Goal: Information Seeking & Learning: Learn about a topic

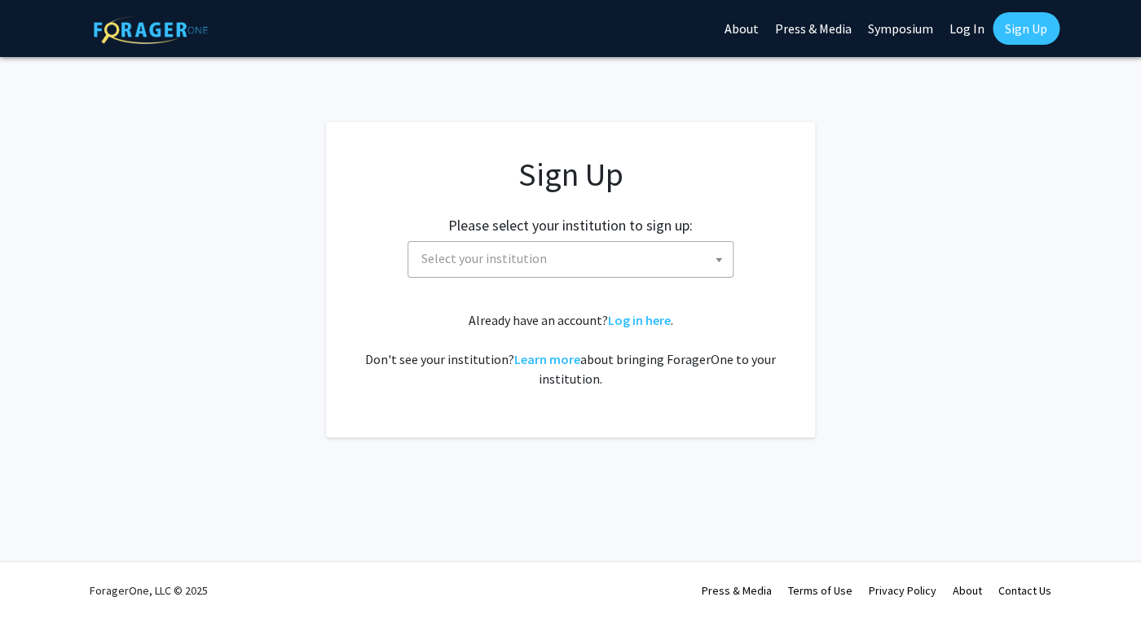
click at [552, 253] on span "Select your institution" at bounding box center [574, 258] width 318 height 33
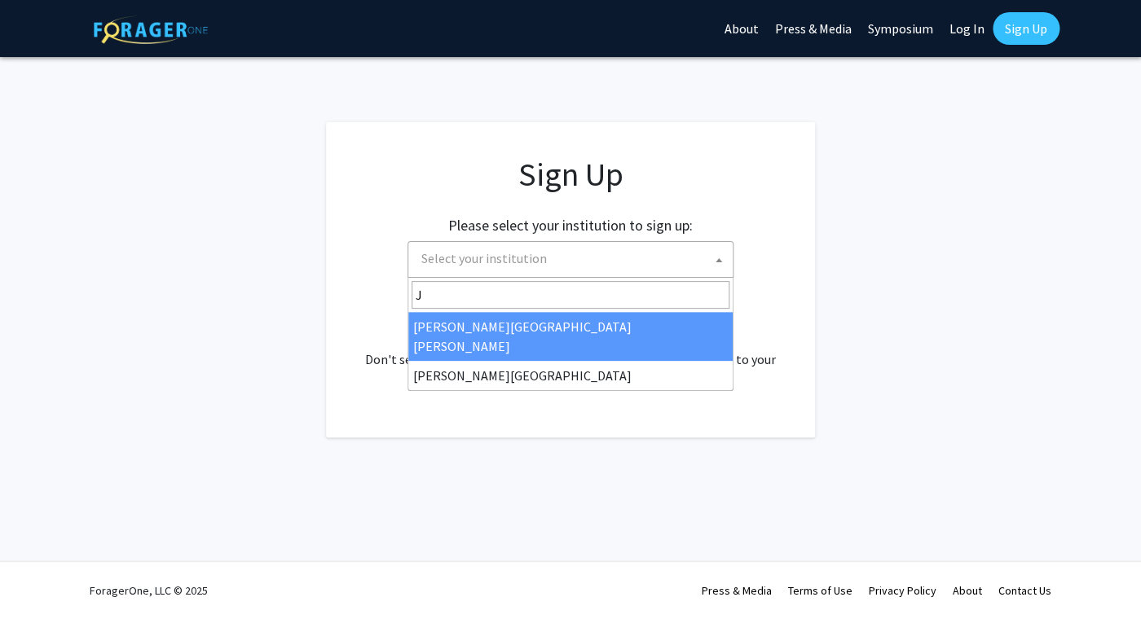
type input "J"
select select "1"
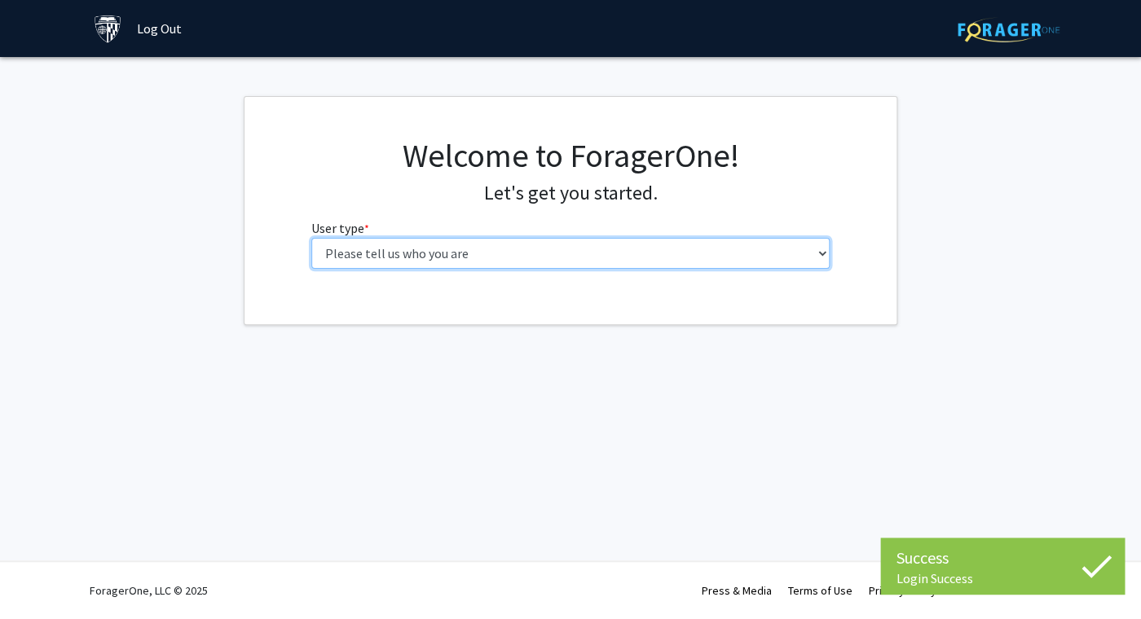
click at [311, 238] on select "Please tell us who you are Undergraduate Student Master's Student Doctoral Cand…" at bounding box center [570, 253] width 519 height 31
select select "2: masters"
click option "Master's Student" at bounding box center [0, 0] width 0 height 0
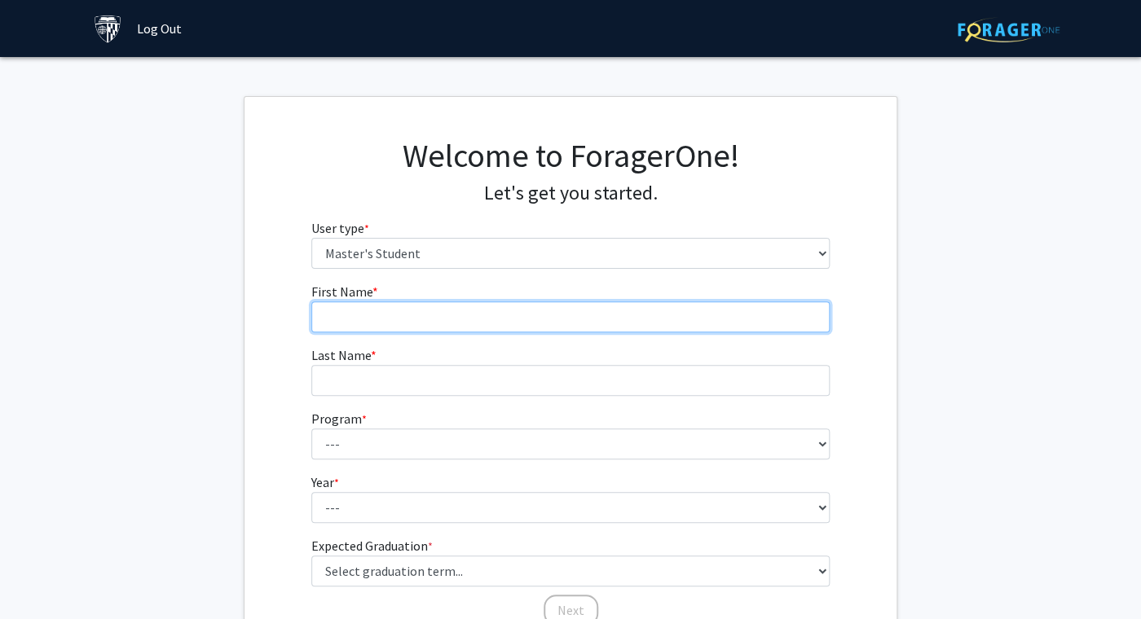
click at [425, 313] on input "First Name * required" at bounding box center [570, 316] width 519 height 31
type input "Sarah"
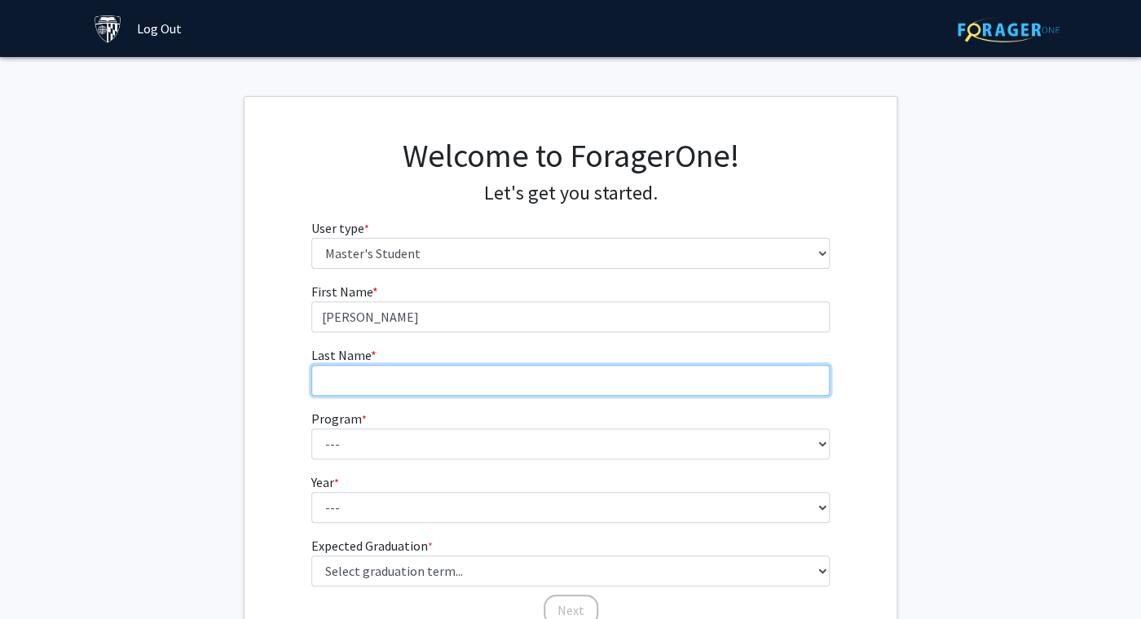
click at [420, 385] on input "Last Name * required" at bounding box center [570, 380] width 519 height 31
type input "Alshehri"
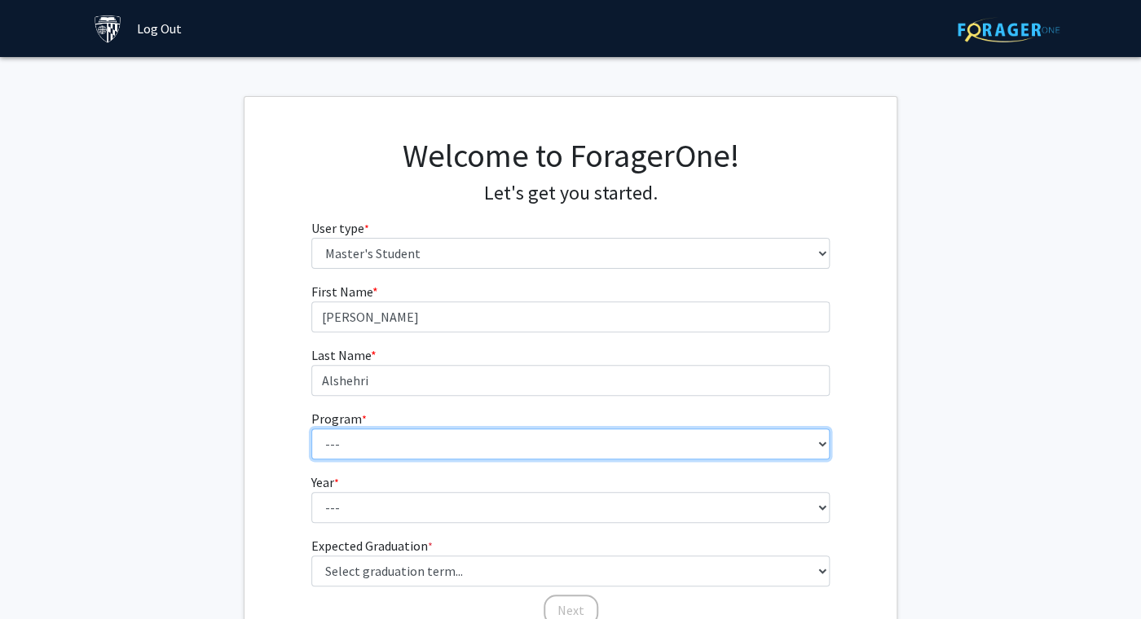
click at [311, 429] on select "--- Anatomy Education Applied and Computational Mathematics Applied Biomedical …" at bounding box center [570, 444] width 519 height 31
select select "81: 67"
click option "Health Economics and Outcomes Research" at bounding box center [0, 0] width 0 height 0
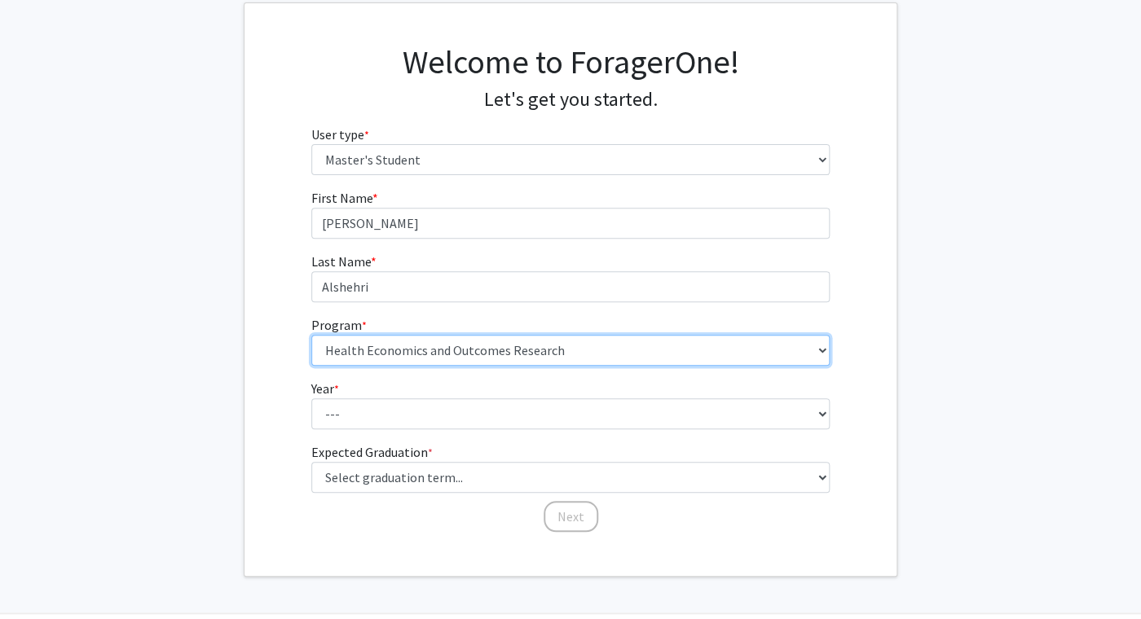
scroll to position [103, 0]
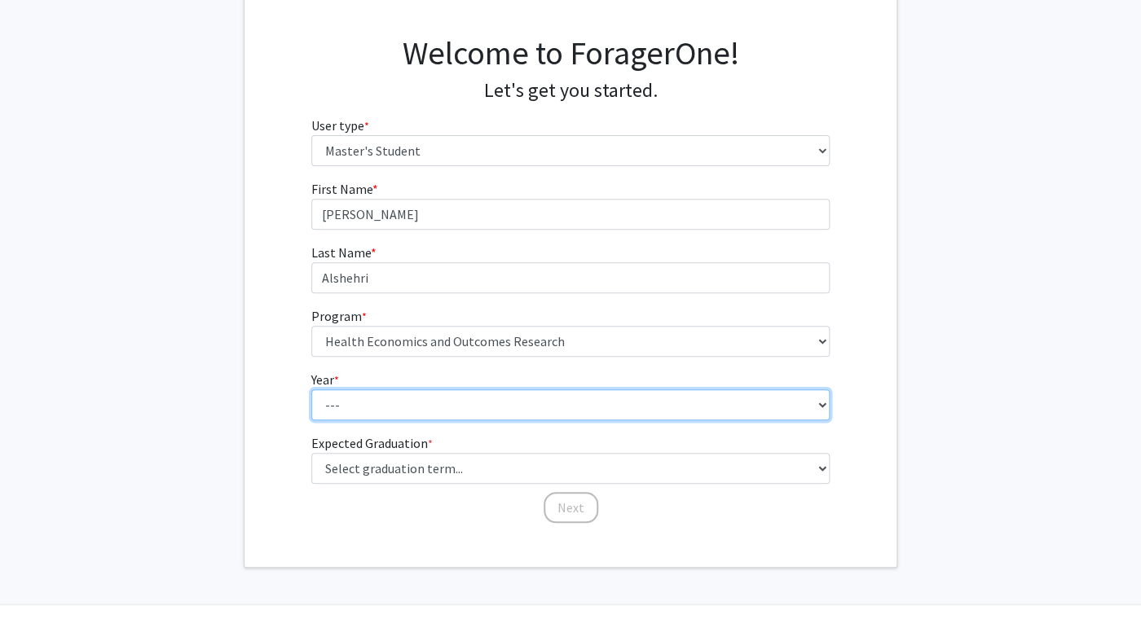
click at [311, 389] on select "--- First Year Second Year" at bounding box center [570, 404] width 519 height 31
select select "1: first_year"
click option "First Year" at bounding box center [0, 0] width 0 height 0
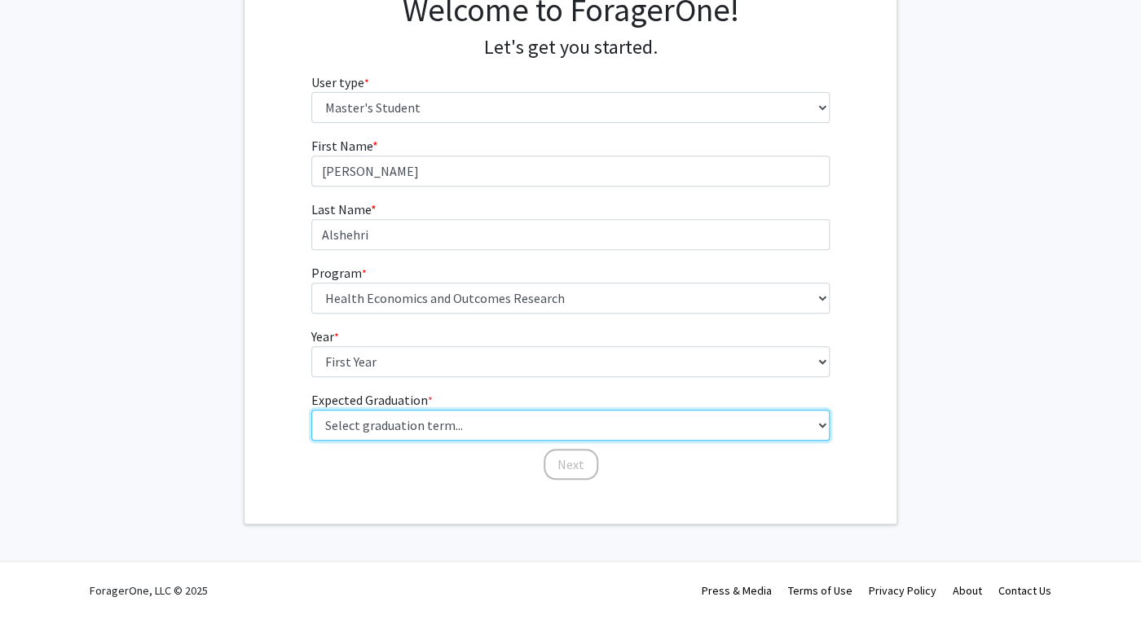
click at [311, 410] on select "Select graduation term... Spring 2025 Summer 2025 Fall 2025 Winter 2025 Spring …" at bounding box center [570, 425] width 519 height 31
click option "Spring 2026" at bounding box center [0, 0] width 0 height 0
click at [311, 410] on select "Select graduation term... Spring 2025 Summer 2025 Fall 2025 Winter 2025 Spring …" at bounding box center [570, 425] width 519 height 31
select select "6: summer_2026"
click option "Summer 2026" at bounding box center [0, 0] width 0 height 0
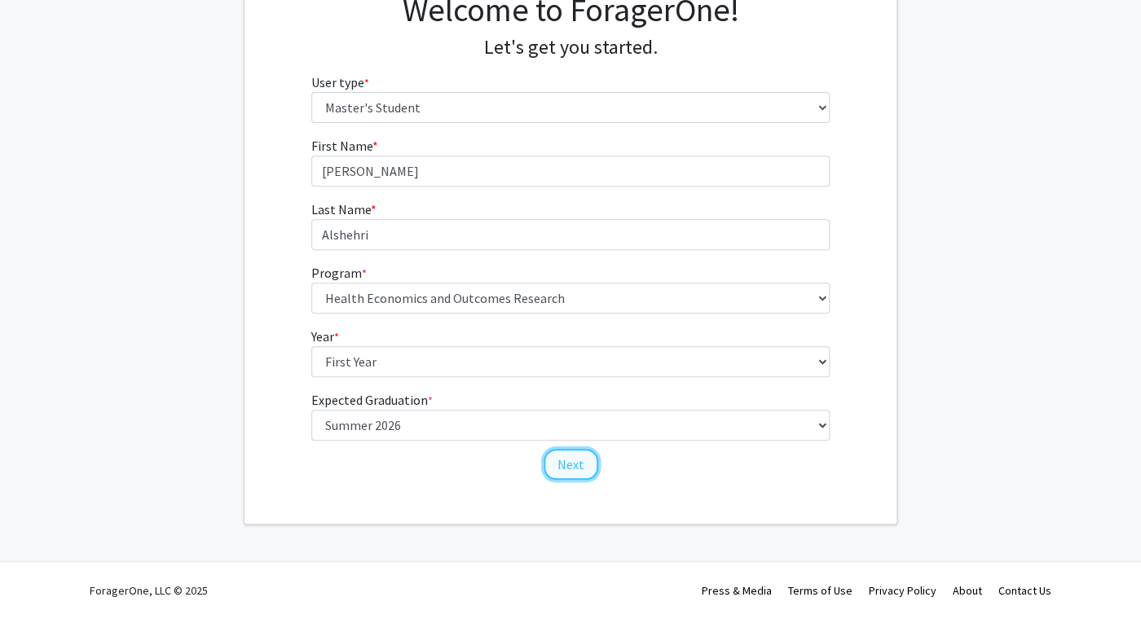
click at [576, 470] on button "Next" at bounding box center [570, 464] width 55 height 31
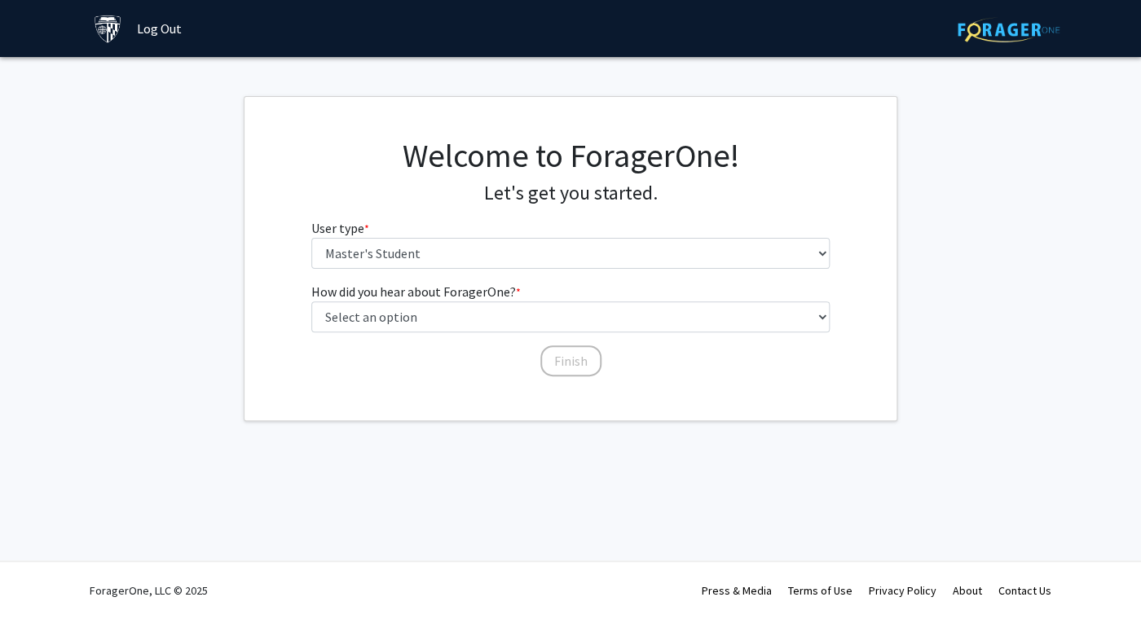
click at [528, 271] on div "Welcome to ForagerOne! Let's get you started. User type * required Please tell …" at bounding box center [570, 209] width 543 height 146
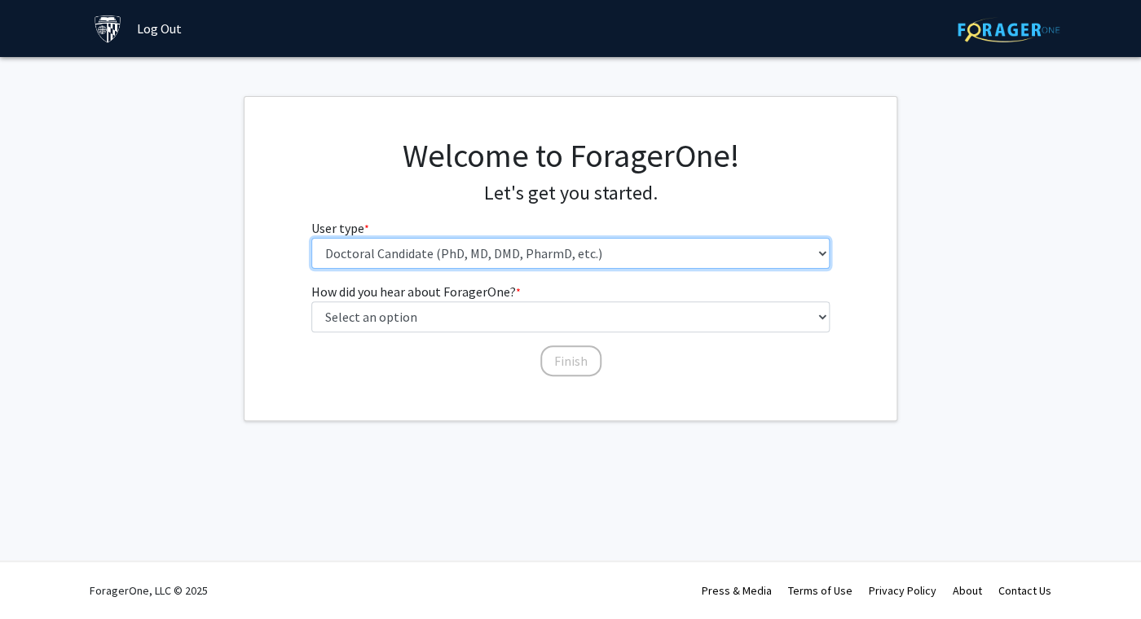
click option "Doctoral Candidate (PhD, MD, DMD, PharmD, etc.)" at bounding box center [0, 0] width 0 height 0
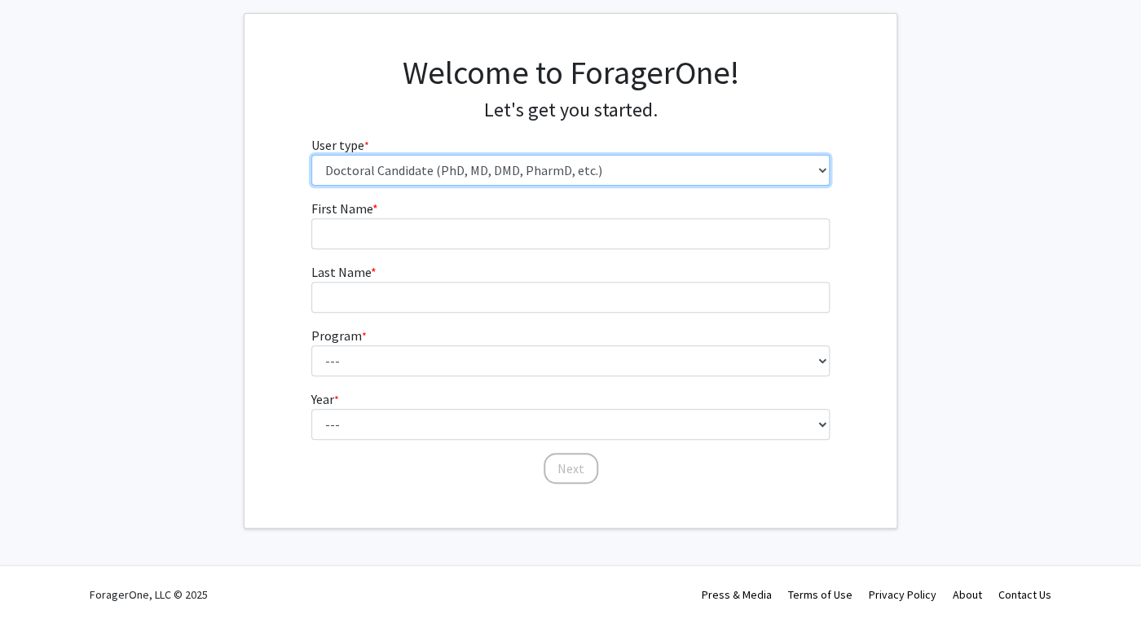
scroll to position [86, 0]
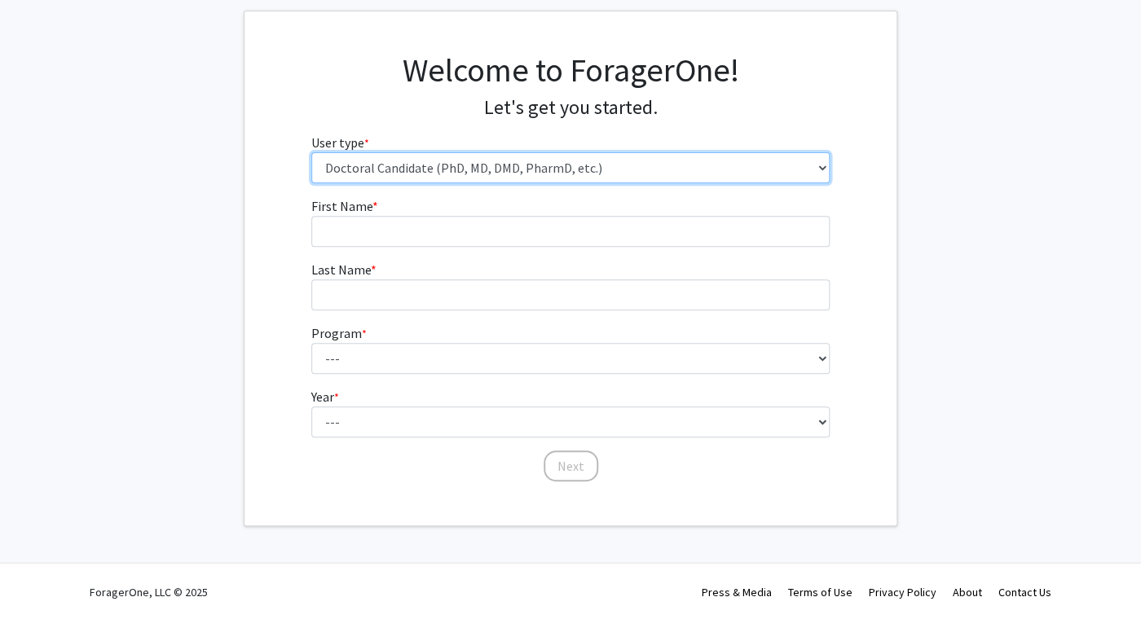
select select "2: masters"
click option "Master's Student" at bounding box center [0, 0] width 0 height 0
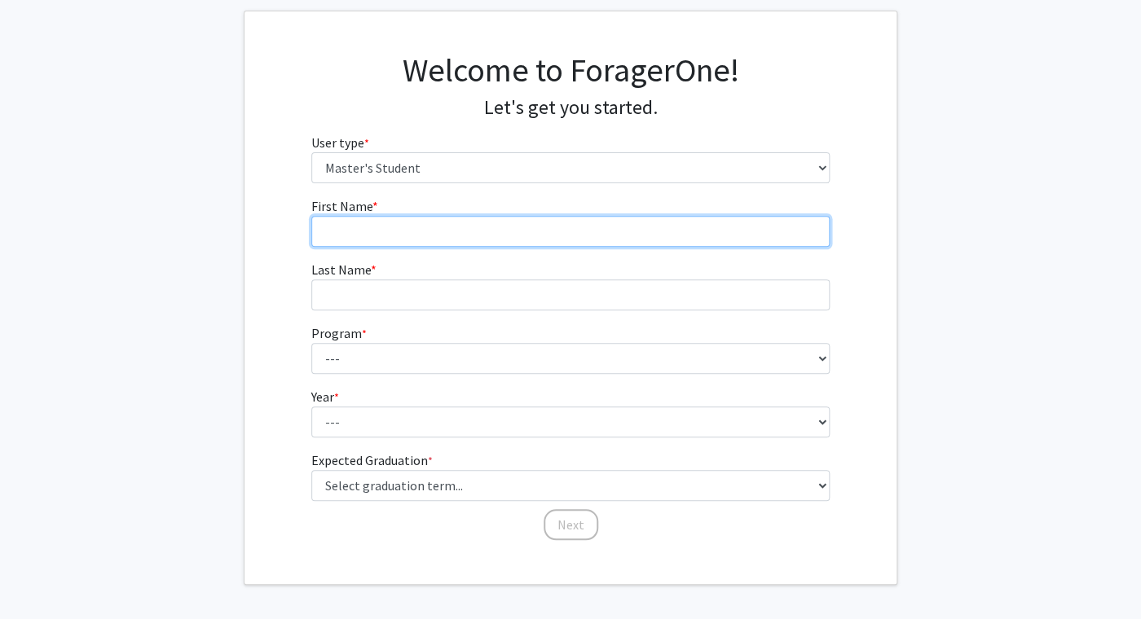
click at [504, 240] on input "First Name * required" at bounding box center [570, 231] width 519 height 31
type input "sarah"
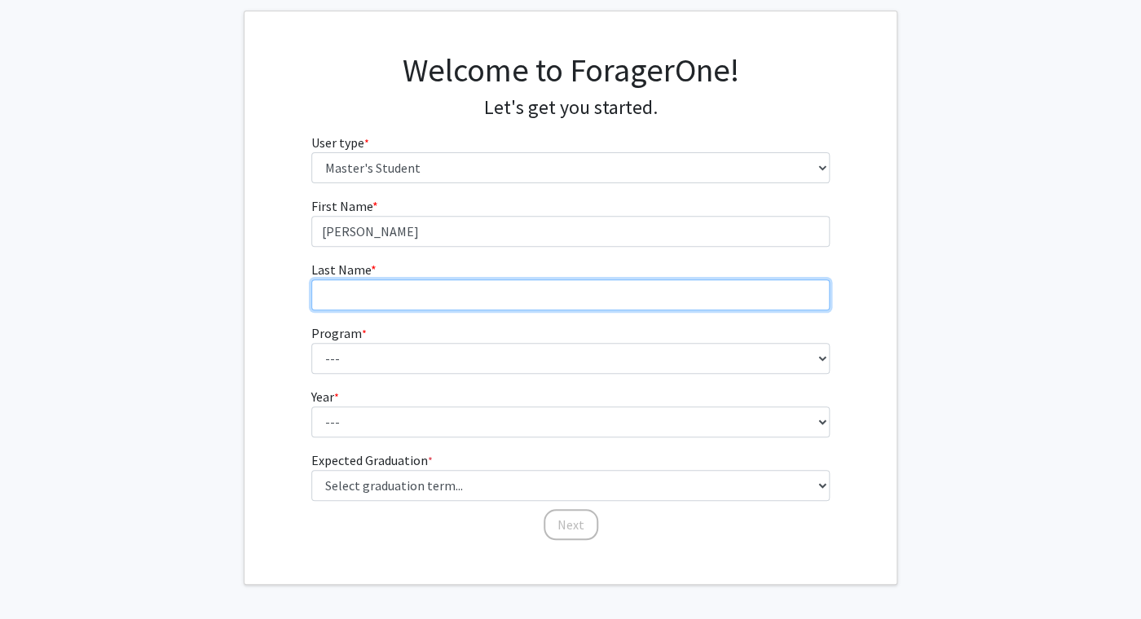
click at [489, 280] on input "Last Name * required" at bounding box center [570, 294] width 519 height 31
type input "alshehri"
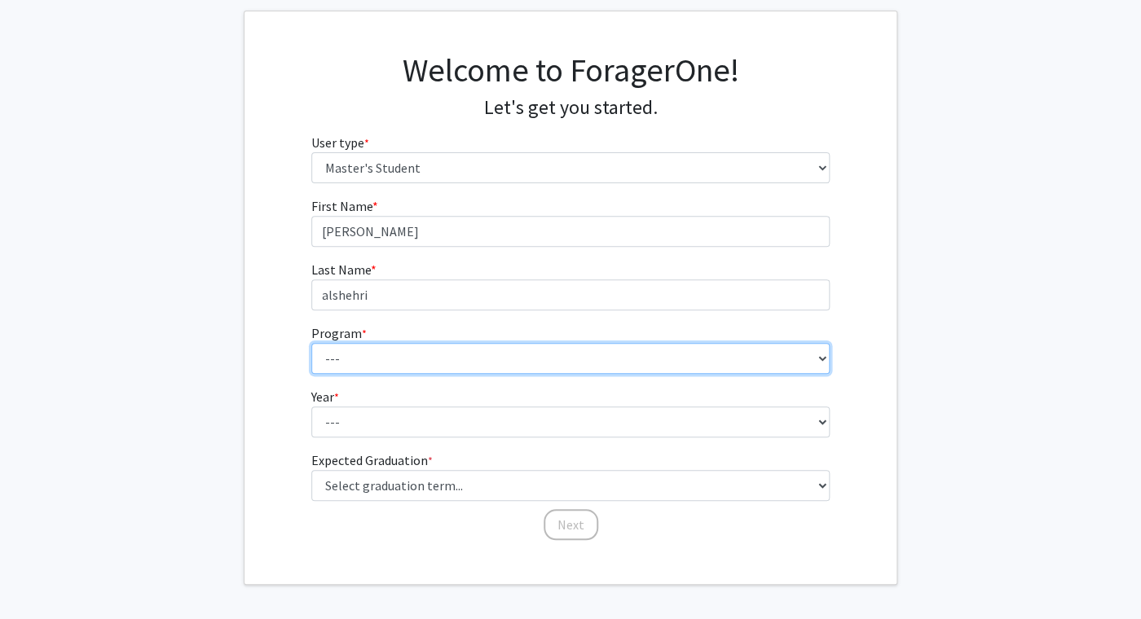
click at [311, 343] on select "--- Anatomy Education Applied and Computational Mathematics Applied Biomedical …" at bounding box center [570, 358] width 519 height 31
select select "81: 67"
click option "Health Economics and Outcomes Research" at bounding box center [0, 0] width 0 height 0
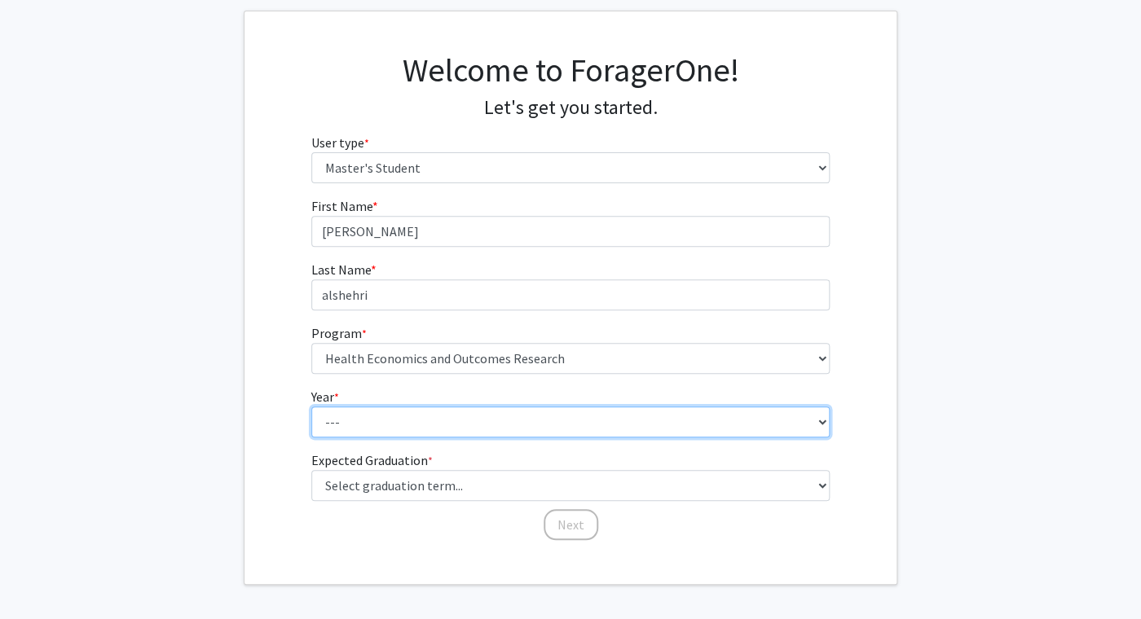
click at [311, 407] on select "--- First Year Second Year" at bounding box center [570, 422] width 519 height 31
select select "1: first_year"
click option "First Year" at bounding box center [0, 0] width 0 height 0
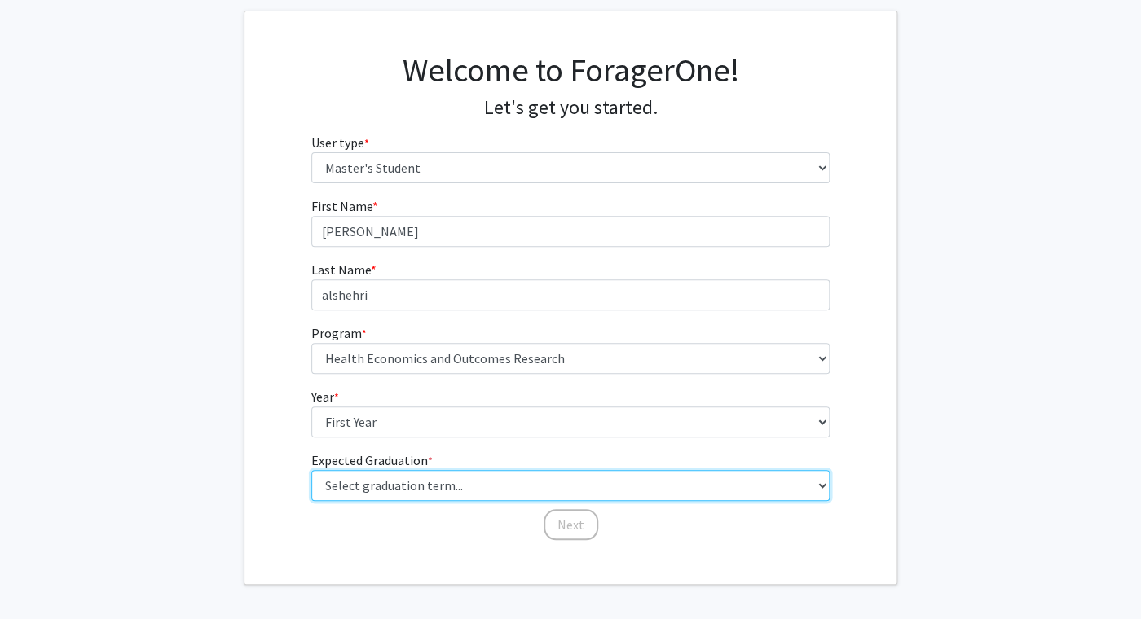
click at [311, 470] on select "Select graduation term... Spring 2025 Summer 2025 Fall 2025 Winter 2025 Spring …" at bounding box center [570, 485] width 519 height 31
select select "5: spring_2026"
click option "Spring 2026" at bounding box center [0, 0] width 0 height 0
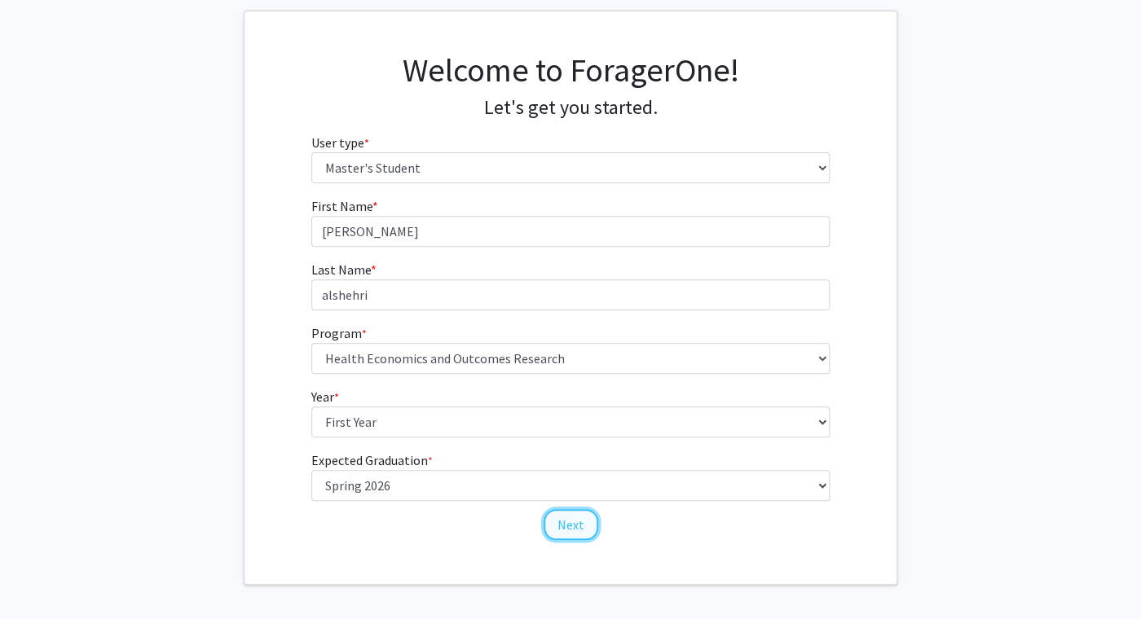
click at [569, 521] on button "Next" at bounding box center [570, 524] width 55 height 31
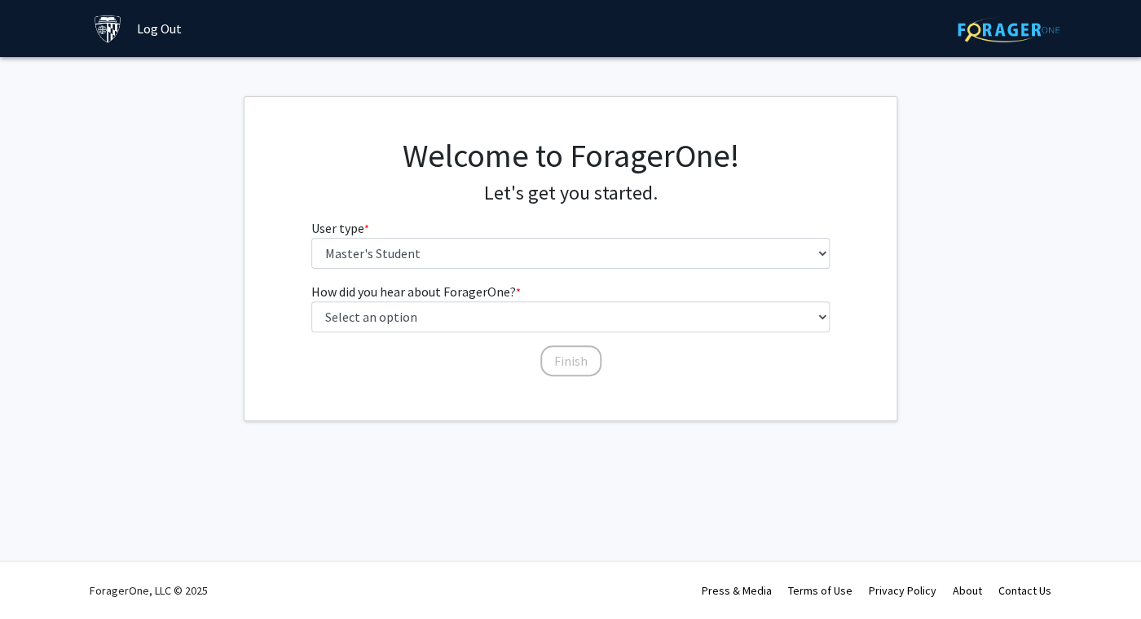
scroll to position [0, 0]
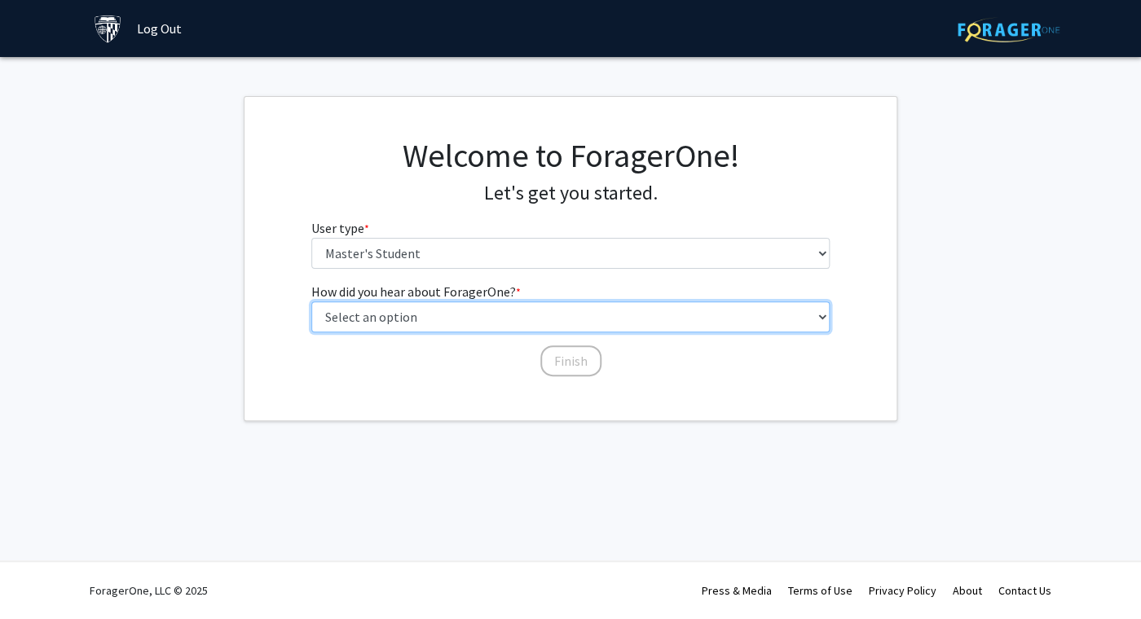
click at [311, 301] on select "Select an option Peer/student recommendation Faculty/staff recommendation Unive…" at bounding box center [570, 316] width 519 height 31
select select "3: university_website"
click option "University website" at bounding box center [0, 0] width 0 height 0
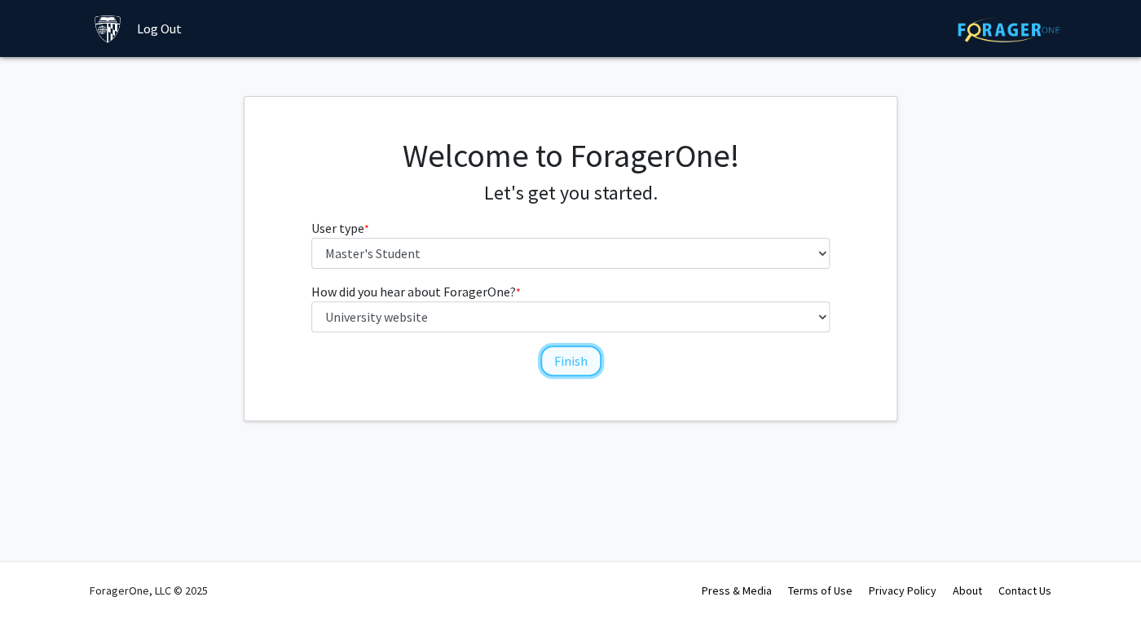
click at [565, 354] on button "Finish" at bounding box center [570, 360] width 61 height 31
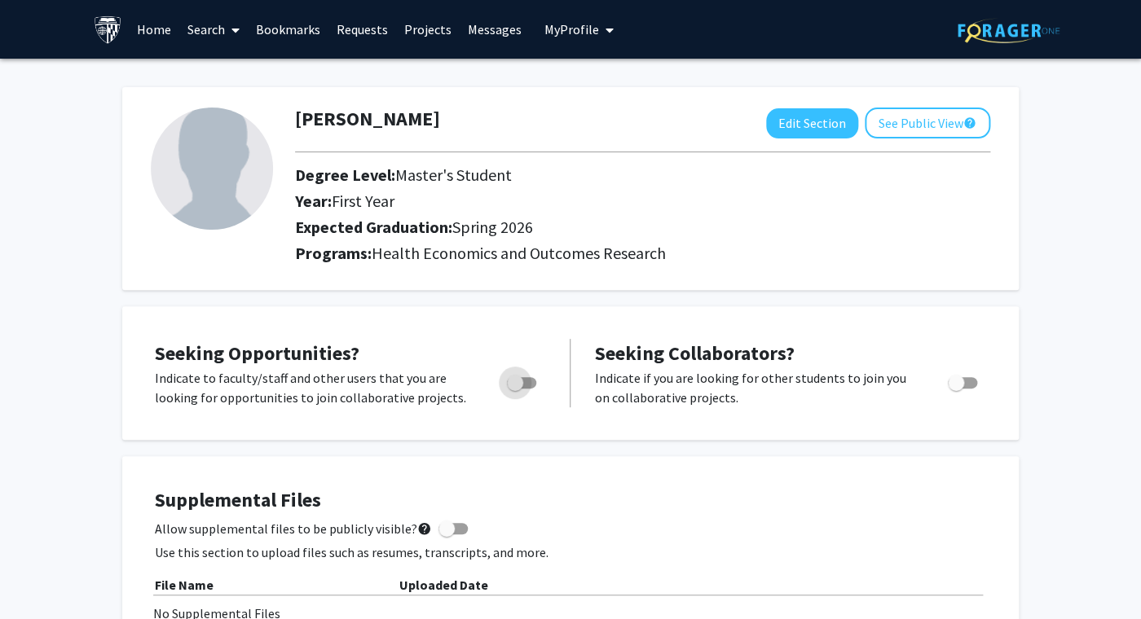
click at [522, 381] on span "Toggle" at bounding box center [515, 383] width 16 height 16
click at [515, 389] on input "Are you actively seeking opportunities?" at bounding box center [514, 389] width 1 height 1
checkbox input "true"
click at [155, 29] on link "Home" at bounding box center [154, 29] width 51 height 57
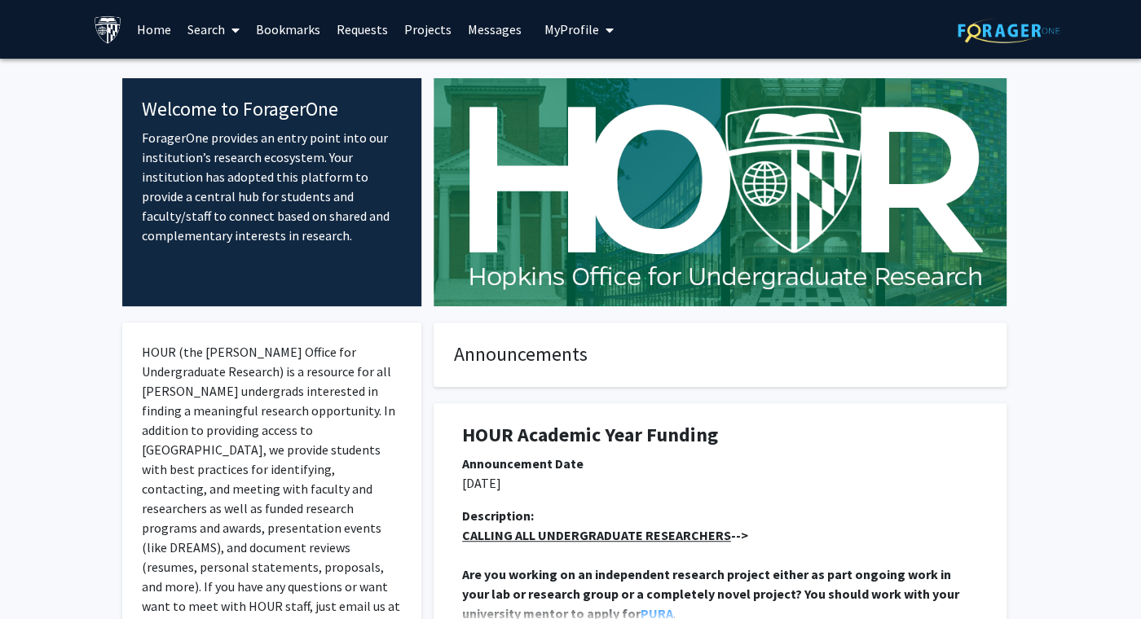
click at [425, 31] on link "Projects" at bounding box center [428, 29] width 64 height 57
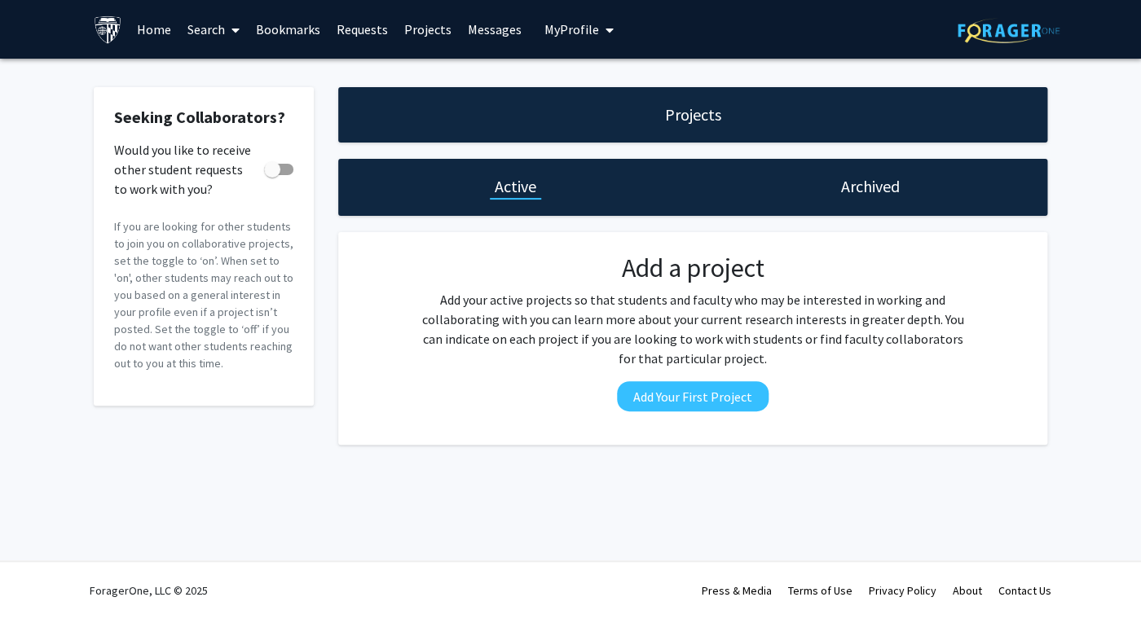
click at [213, 33] on link "Search" at bounding box center [213, 29] width 68 height 57
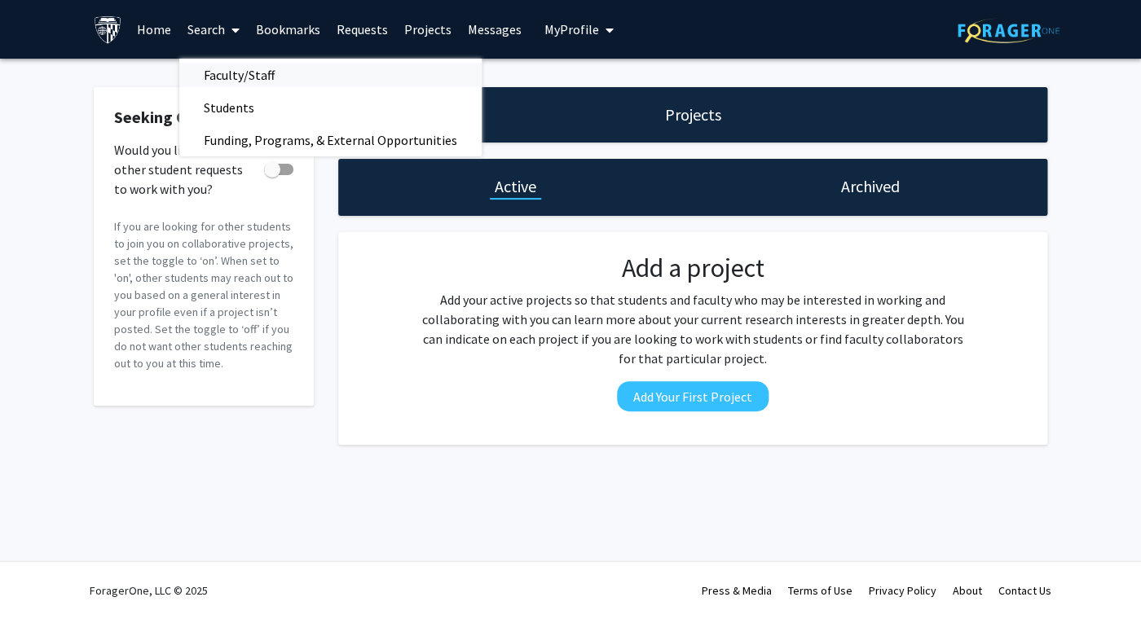
click at [242, 76] on span "Faculty/Staff" at bounding box center [239, 75] width 120 height 33
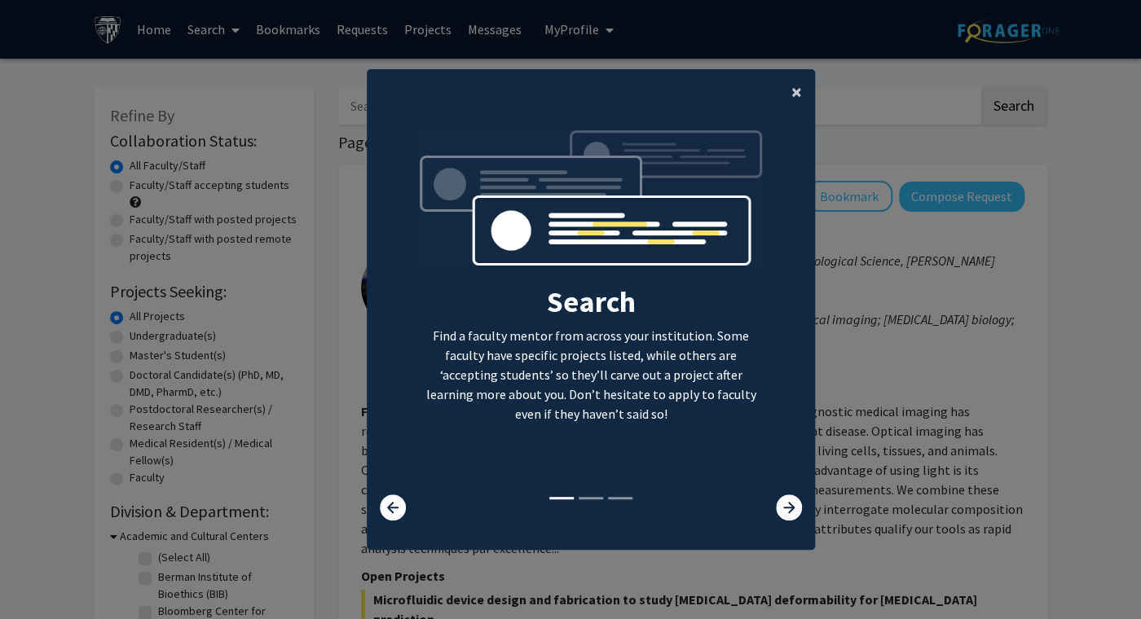
click at [795, 92] on span "×" at bounding box center [796, 91] width 11 height 25
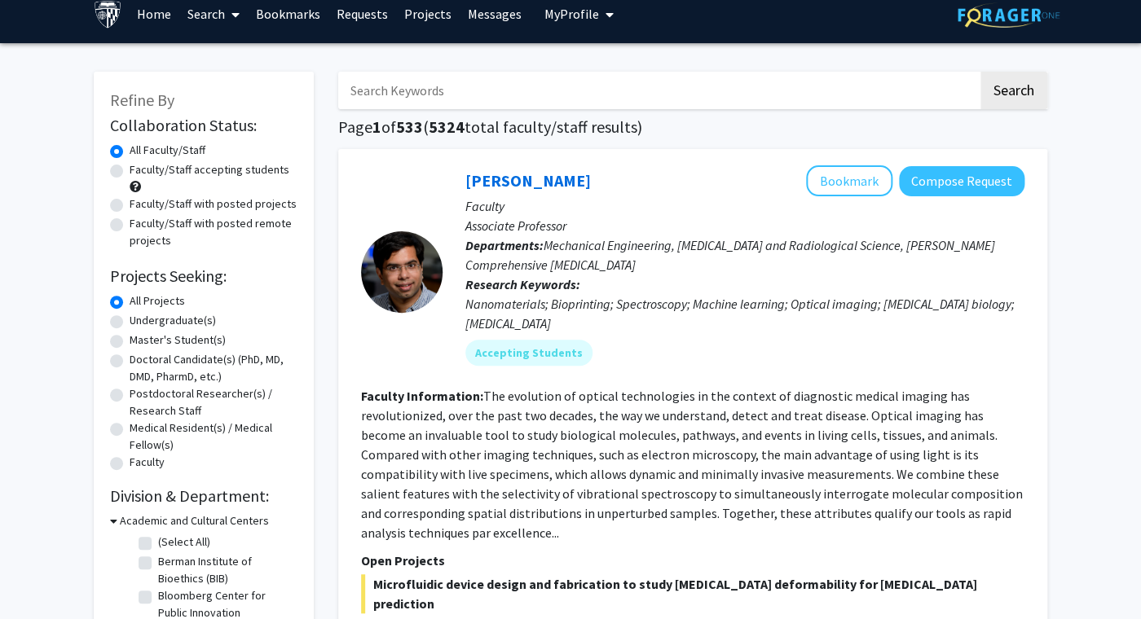
scroll to position [28, 0]
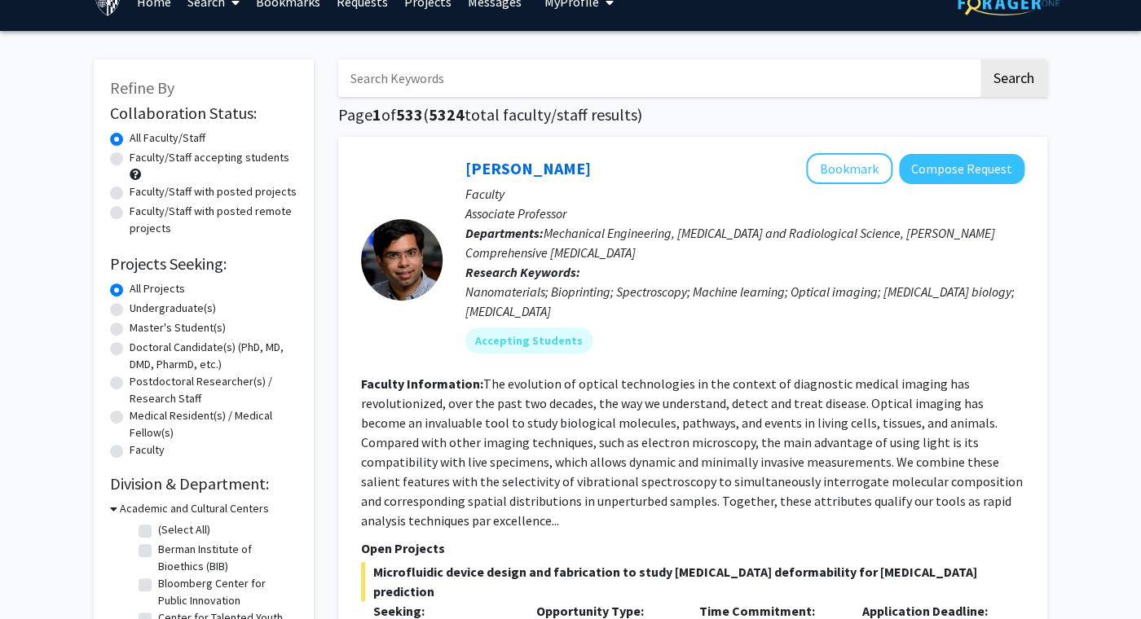
click at [255, 155] on label "Faculty/Staff accepting students" at bounding box center [210, 157] width 160 height 17
click at [140, 155] on input "Faculty/Staff accepting students" at bounding box center [135, 154] width 11 height 11
radio input "true"
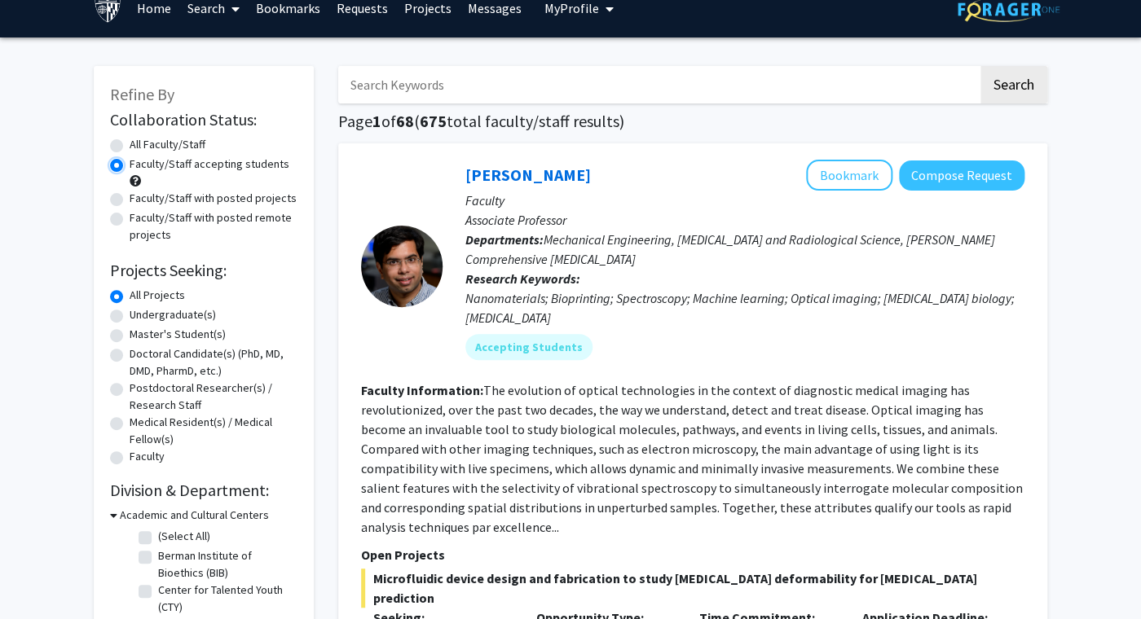
scroll to position [23, 0]
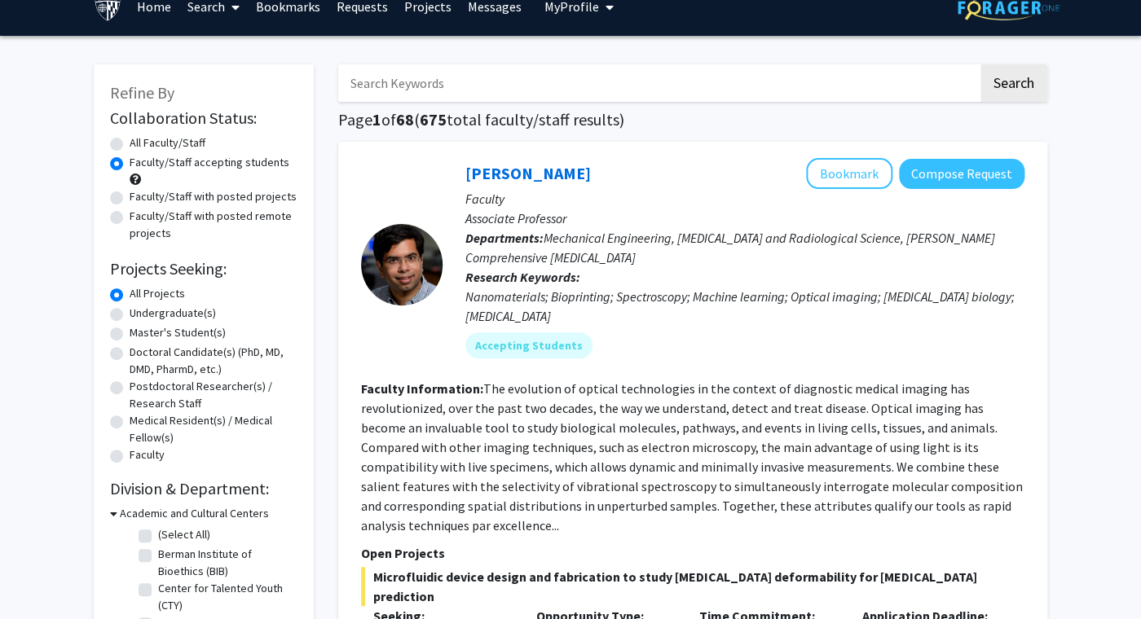
click at [191, 337] on label "Master's Student(s)" at bounding box center [178, 332] width 96 height 17
click at [140, 335] on input "Master's Student(s)" at bounding box center [135, 329] width 11 height 11
radio input "true"
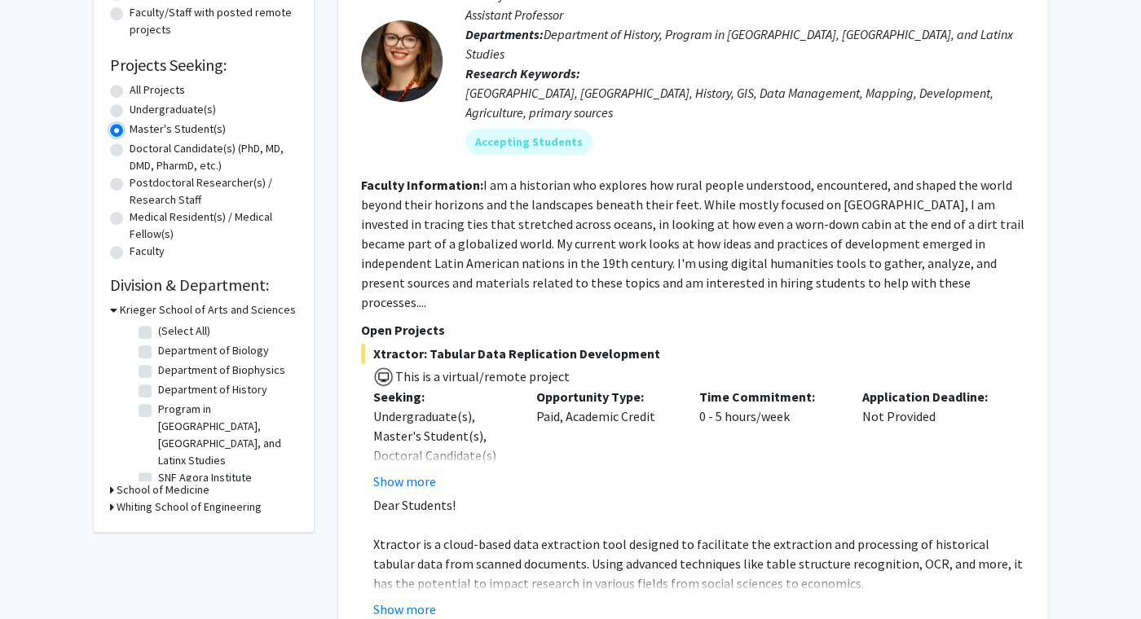
scroll to position [228, 0]
click at [247, 306] on h3 "Krieger School of Arts and Sciences" at bounding box center [208, 308] width 176 height 17
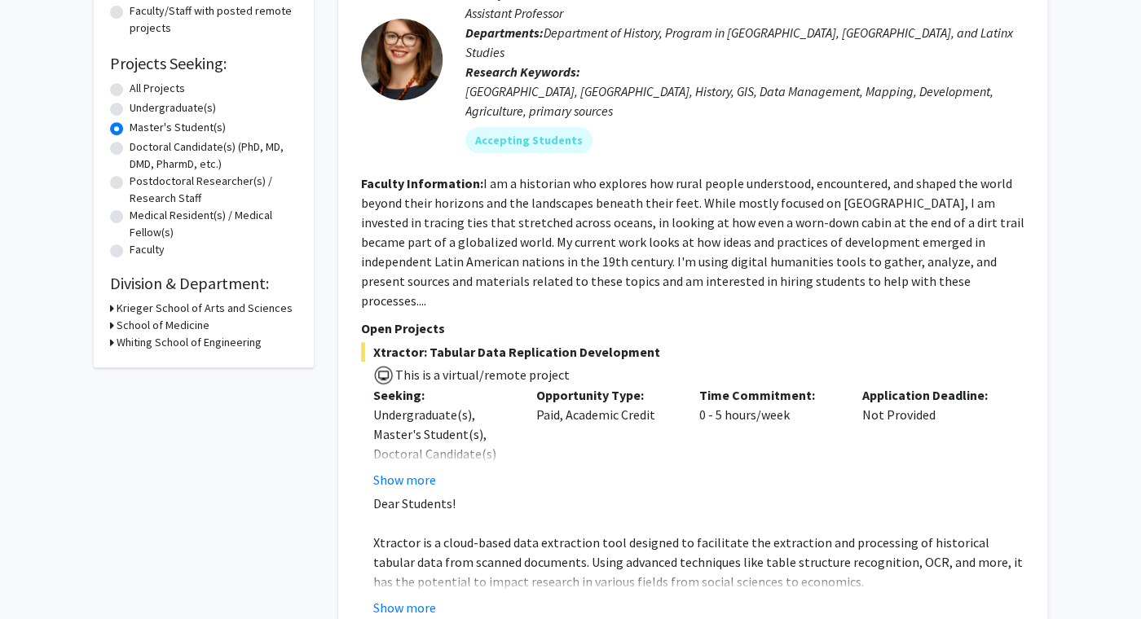
click at [187, 328] on h3 "School of Medicine" at bounding box center [163, 325] width 93 height 17
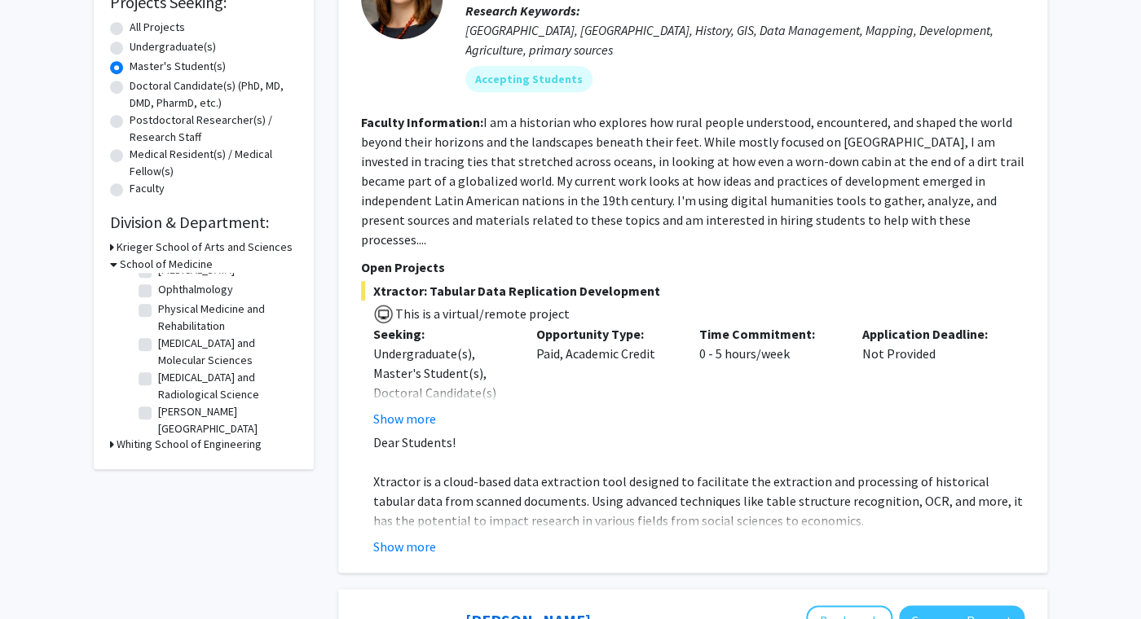
scroll to position [77, 0]
click at [187, 444] on h3 "Whiting School of Engineering" at bounding box center [189, 444] width 145 height 17
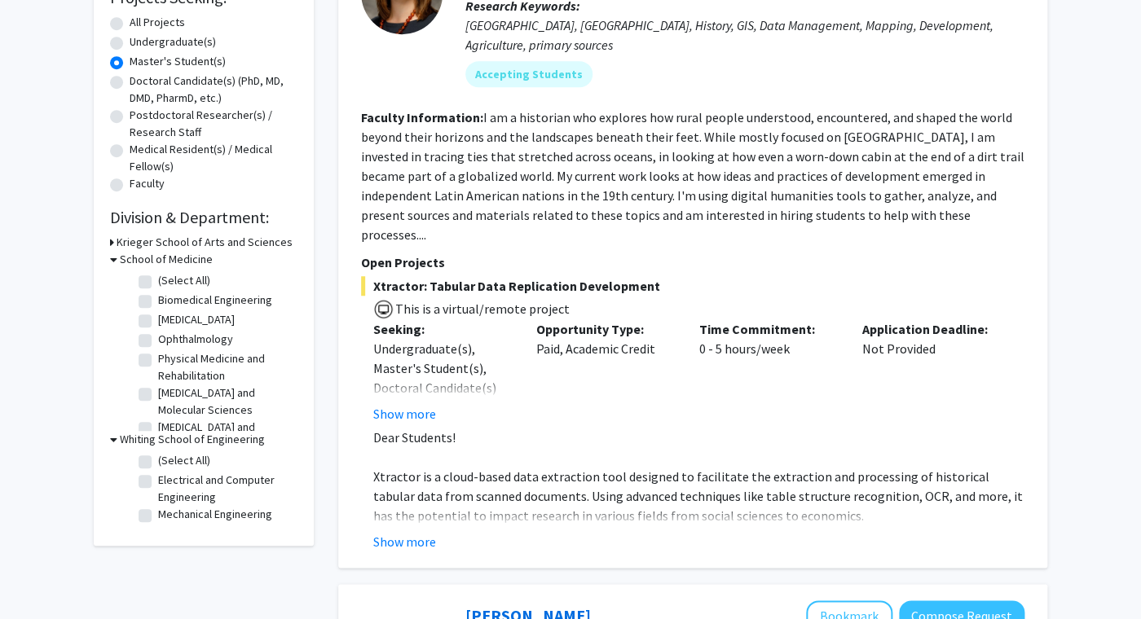
scroll to position [293, 0]
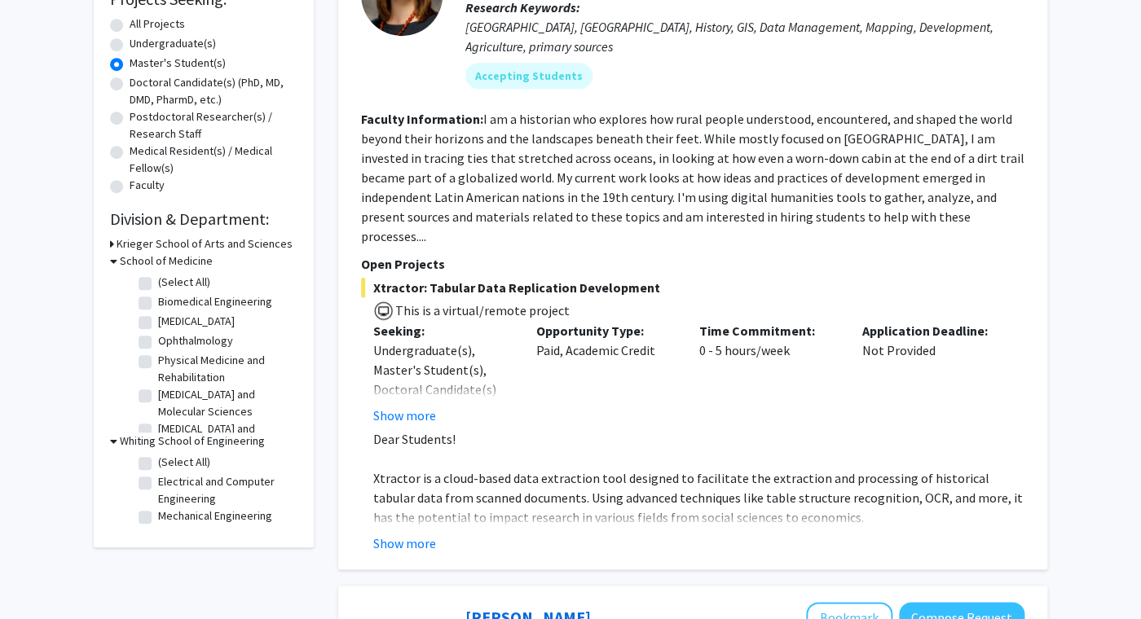
click at [218, 236] on h3 "Krieger School of Arts and Sciences" at bounding box center [205, 243] width 176 height 17
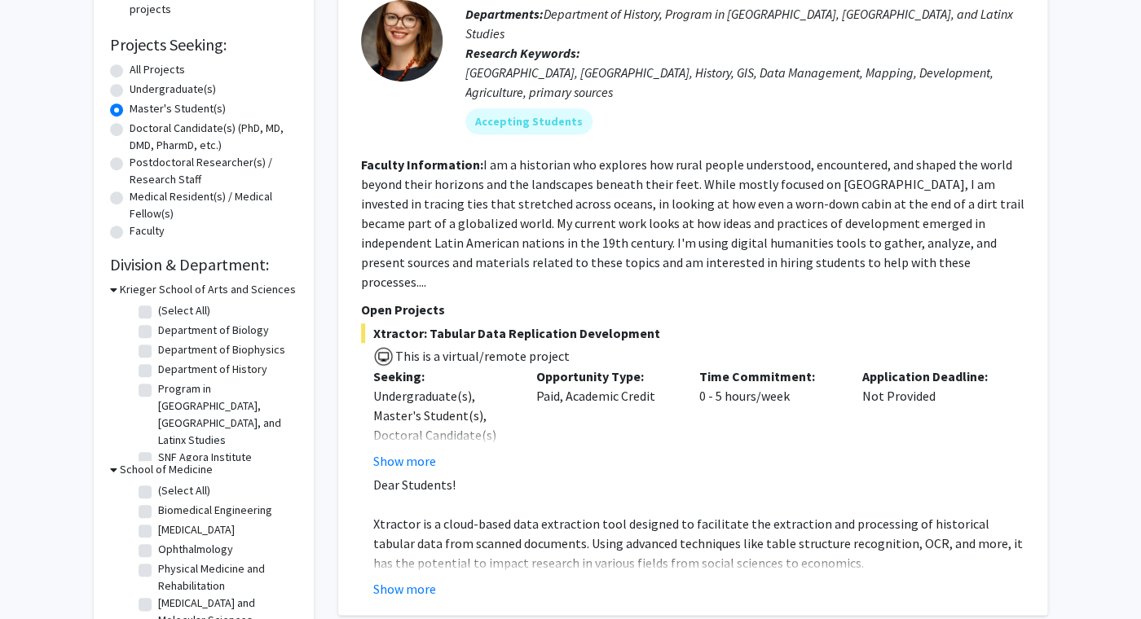
scroll to position [240, 0]
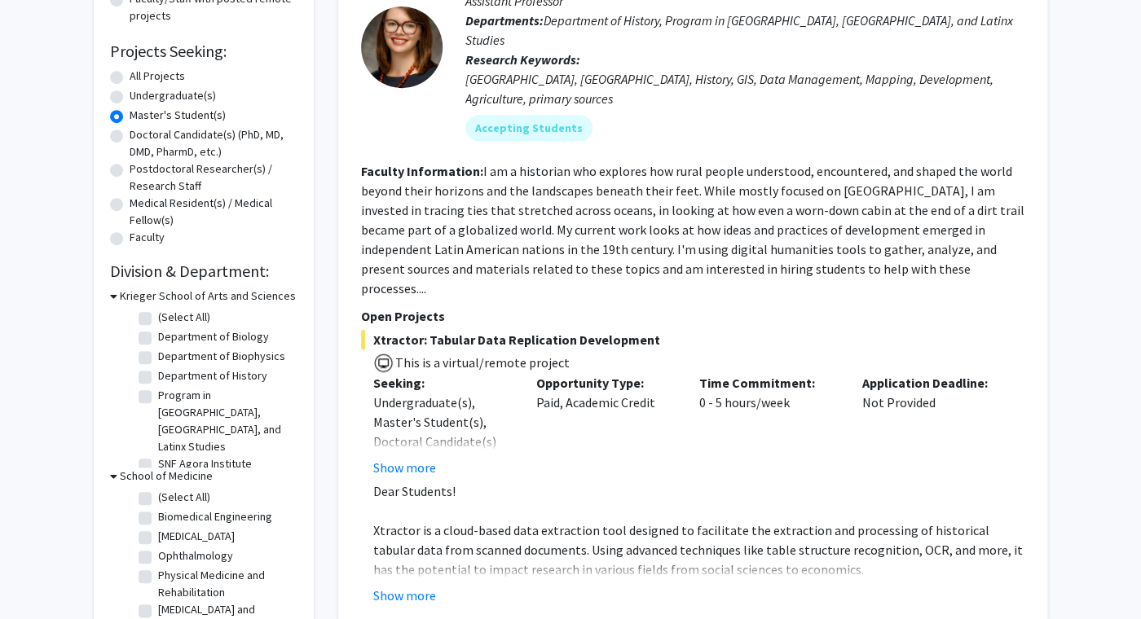
click at [214, 295] on h3 "Krieger School of Arts and Sciences" at bounding box center [208, 296] width 176 height 17
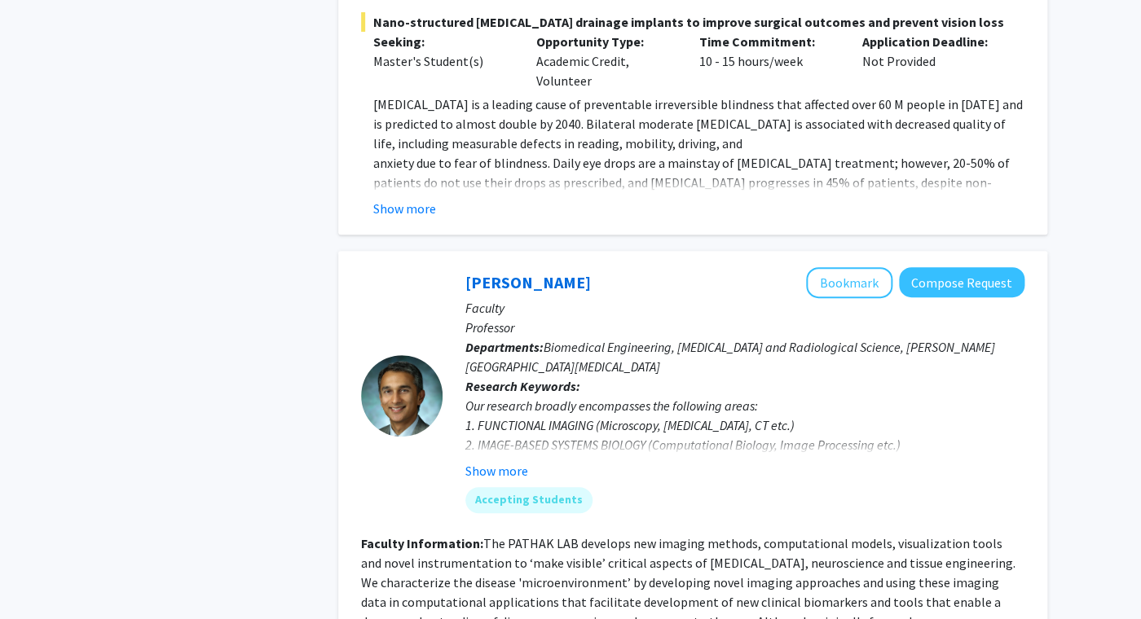
scroll to position [2350, 0]
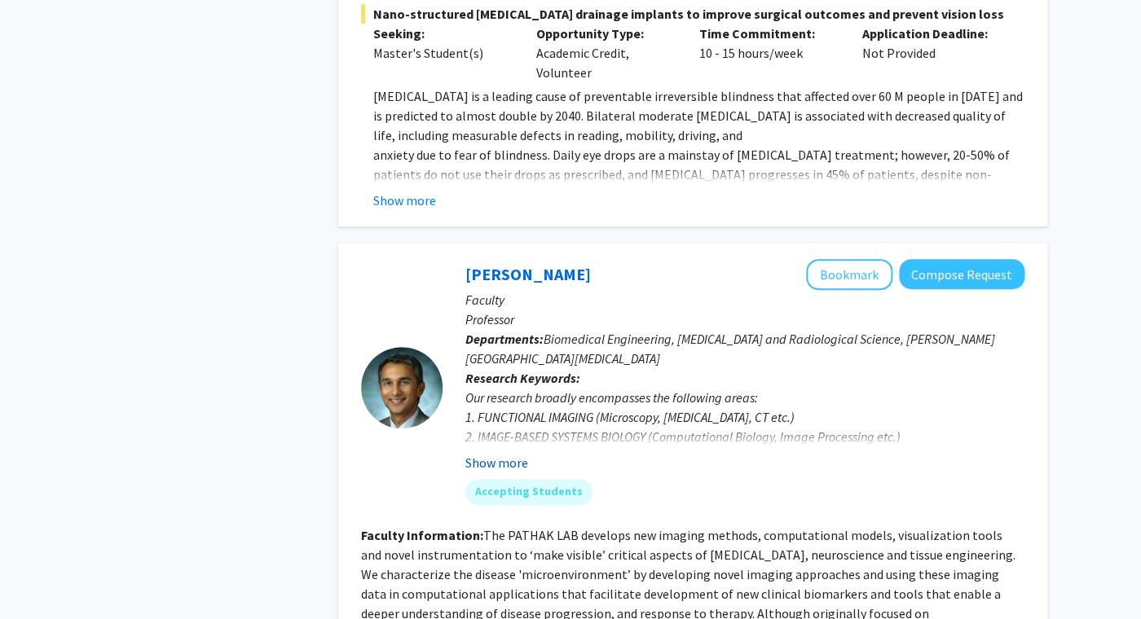
click at [503, 453] on button "Show more" at bounding box center [496, 463] width 63 height 20
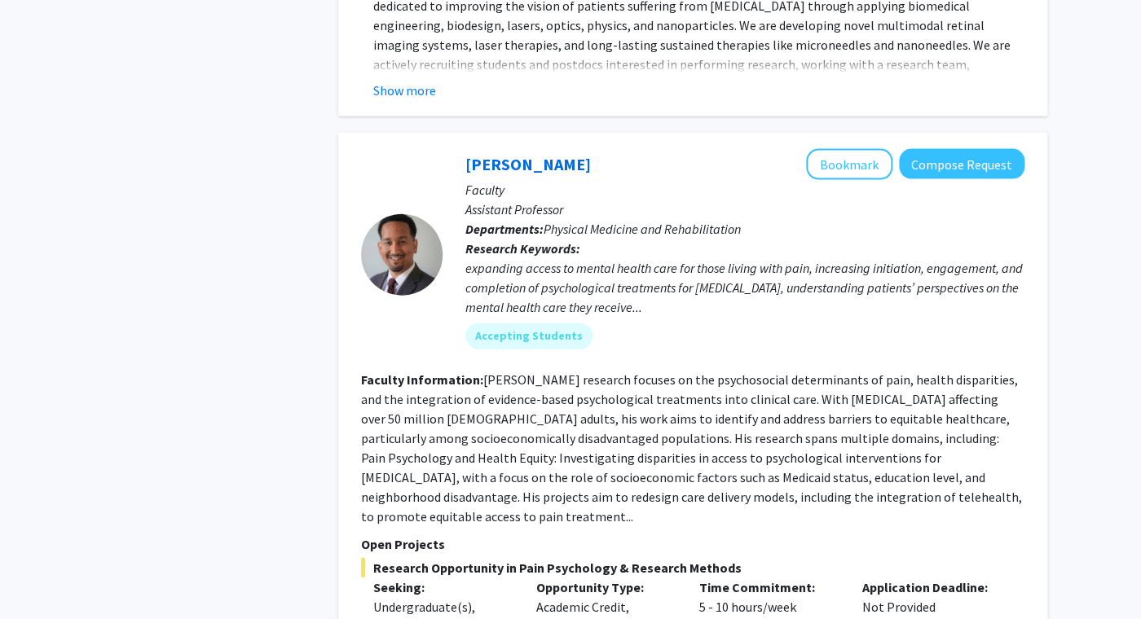
scroll to position [5757, 0]
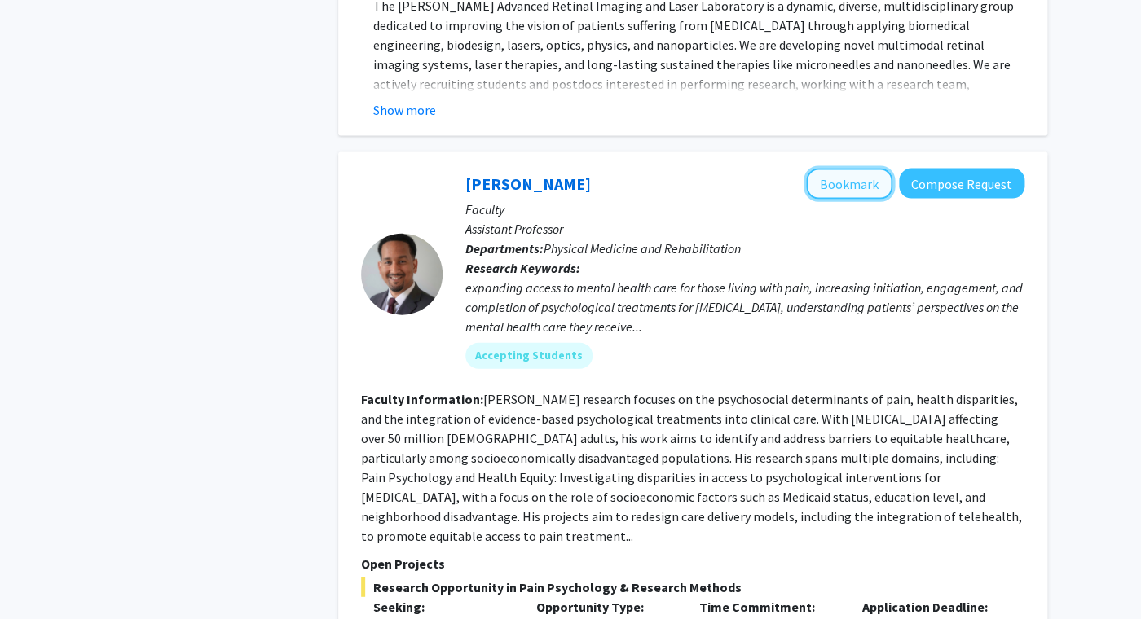
click at [843, 169] on button "Bookmark" at bounding box center [849, 184] width 86 height 31
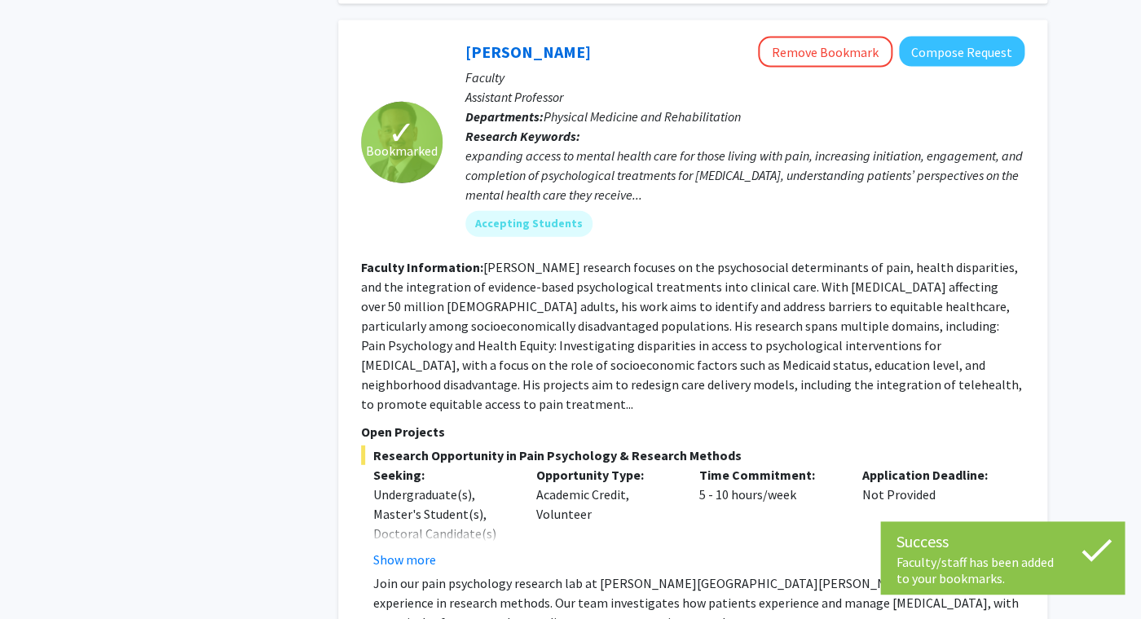
scroll to position [5890, 0]
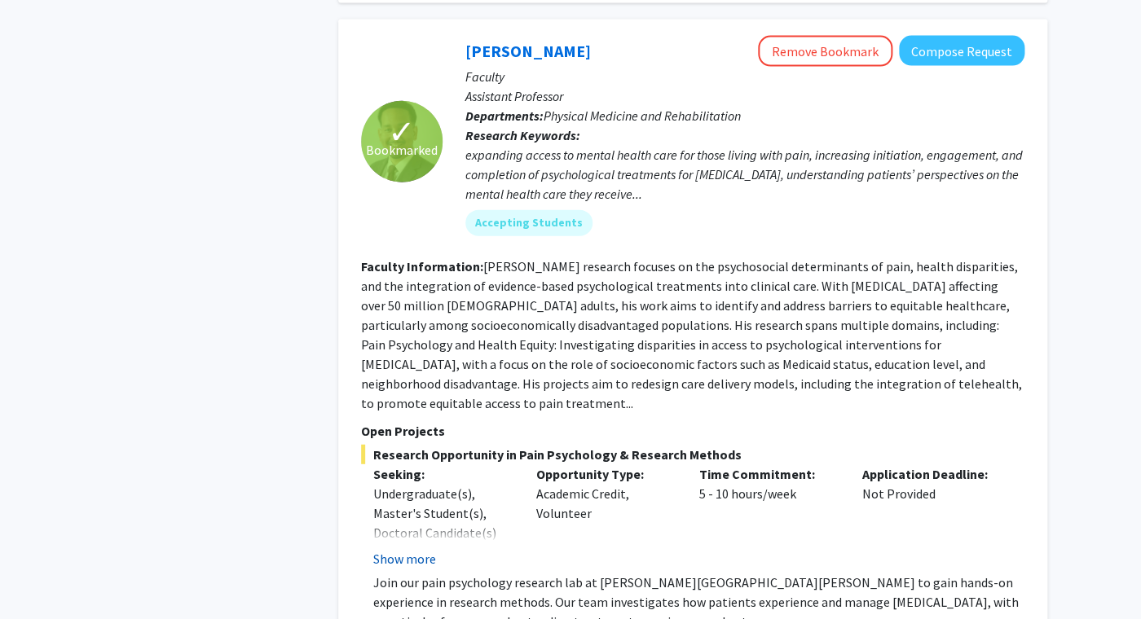
click at [418, 549] on button "Show more" at bounding box center [404, 559] width 63 height 20
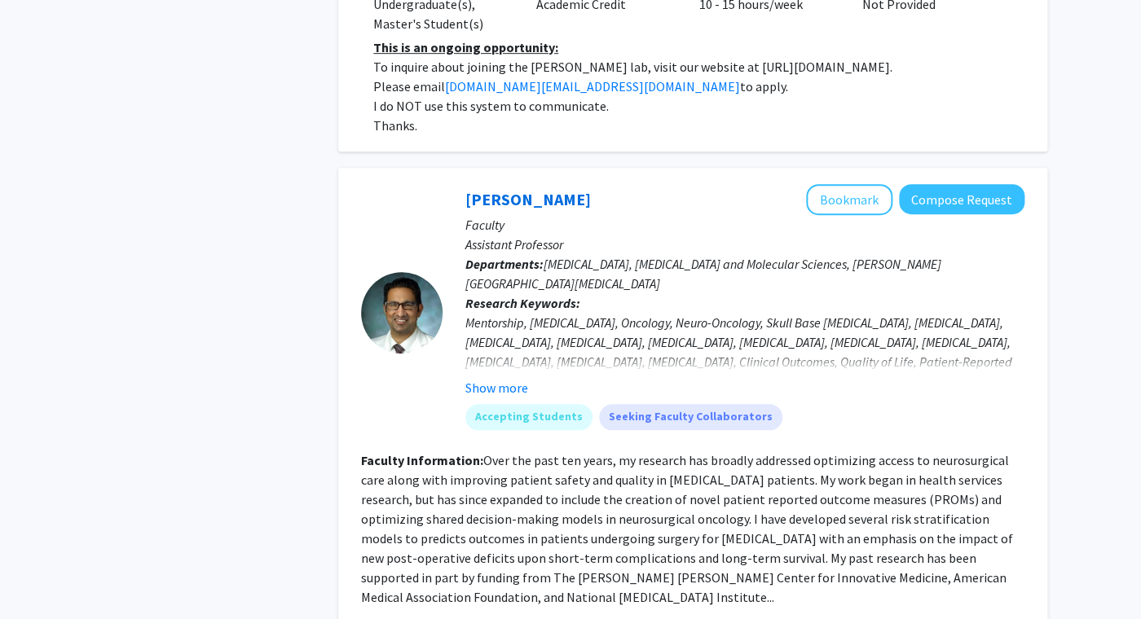
scroll to position [7171, 0]
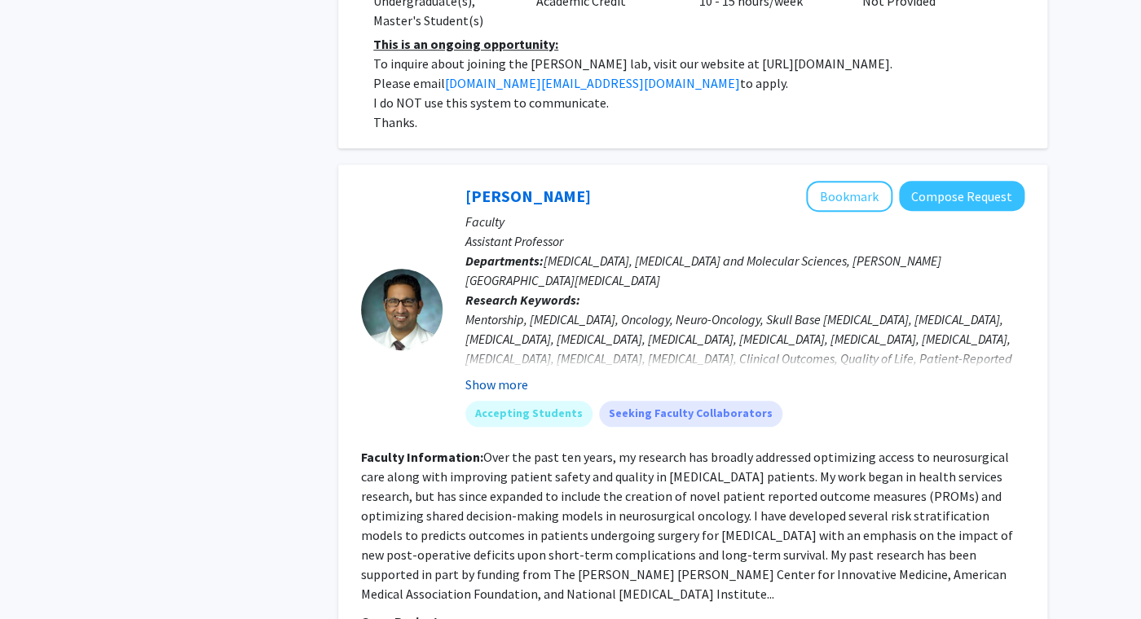
click at [508, 375] on button "Show more" at bounding box center [496, 385] width 63 height 20
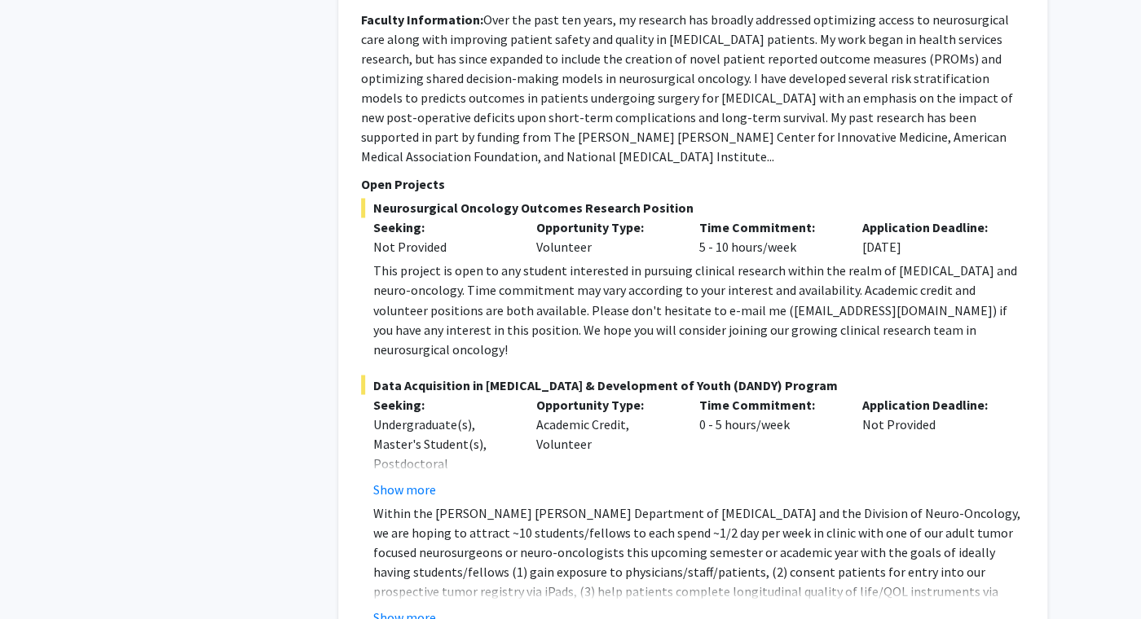
scroll to position [7676, 0]
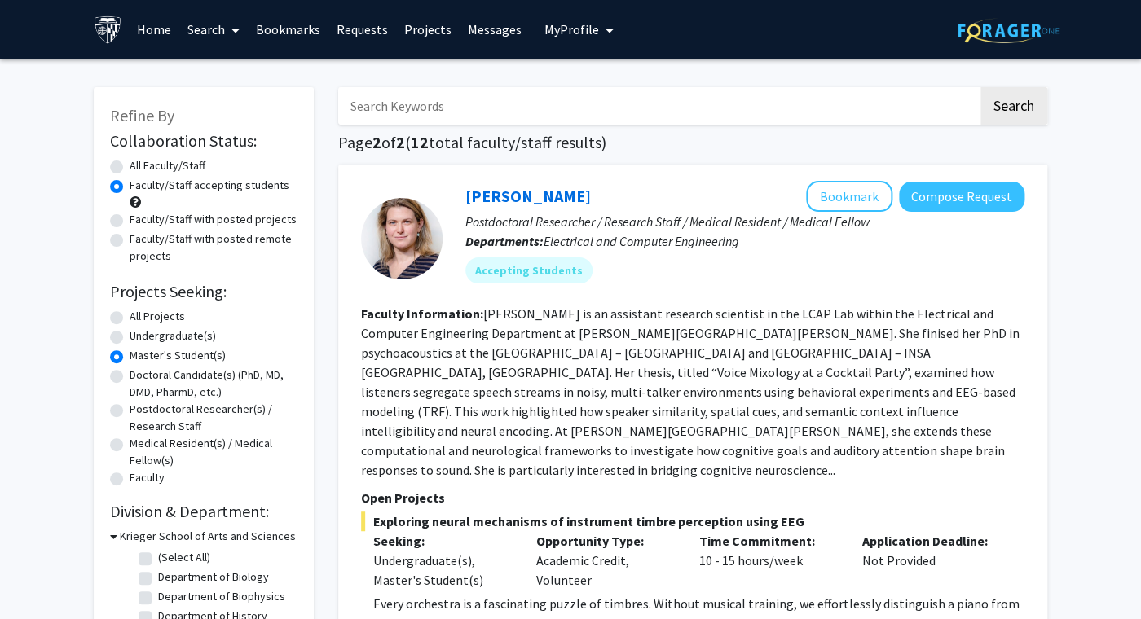
click at [130, 165] on label "All Faculty/Staff" at bounding box center [168, 165] width 76 height 17
click at [130, 165] on input "All Faculty/Staff" at bounding box center [135, 162] width 11 height 11
radio input "true"
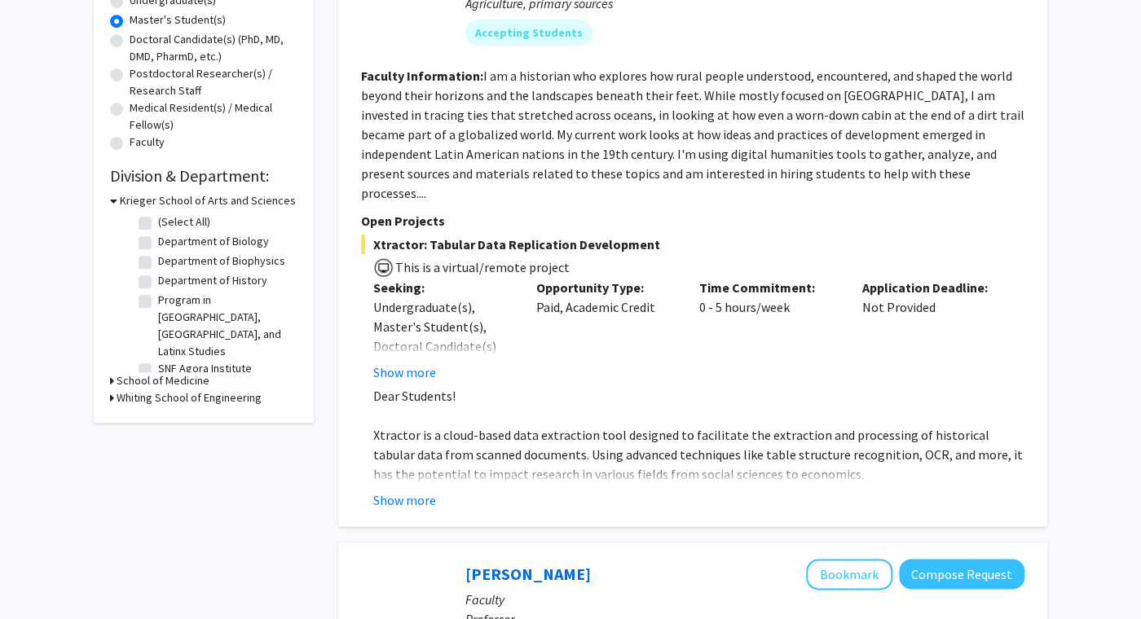
scroll to position [315, 0]
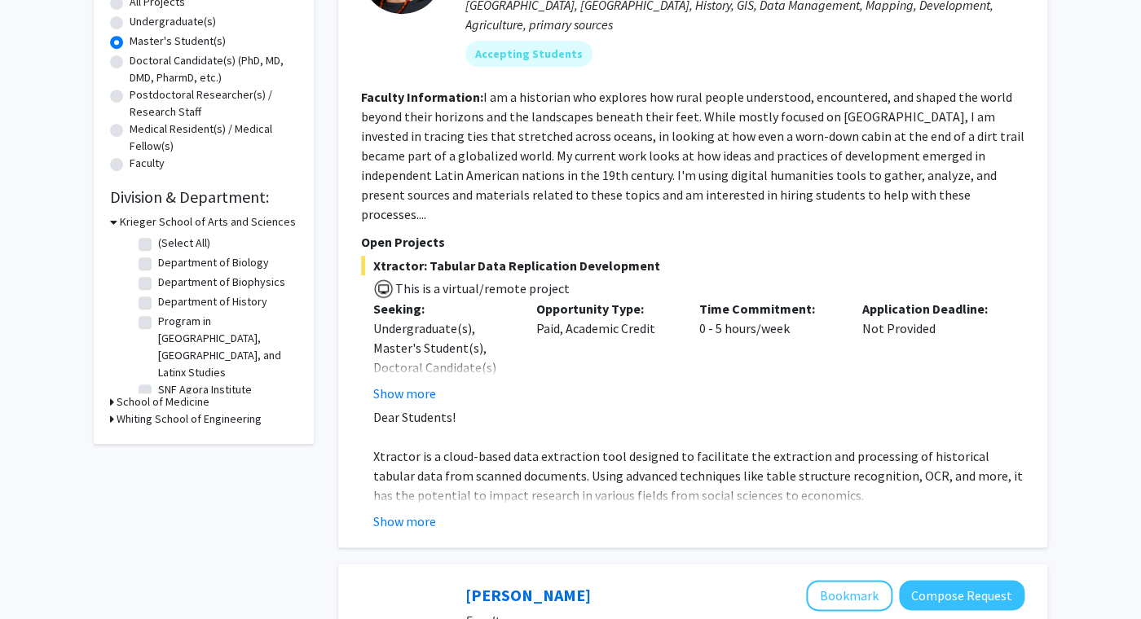
click at [204, 224] on h3 "Krieger School of Arts and Sciences" at bounding box center [208, 221] width 176 height 17
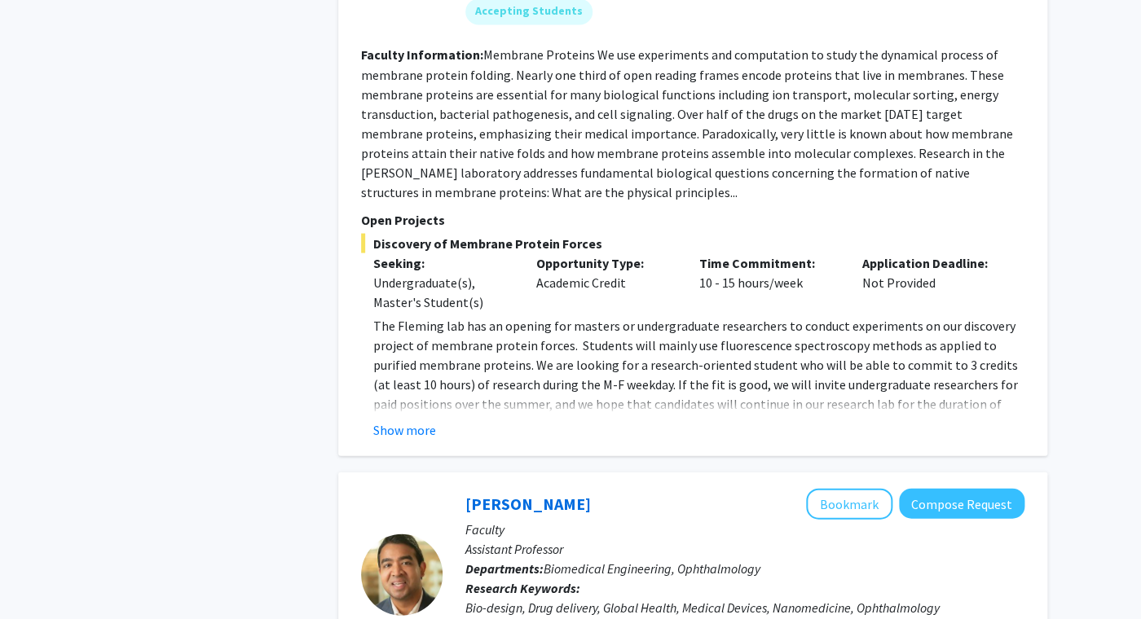
scroll to position [0, 0]
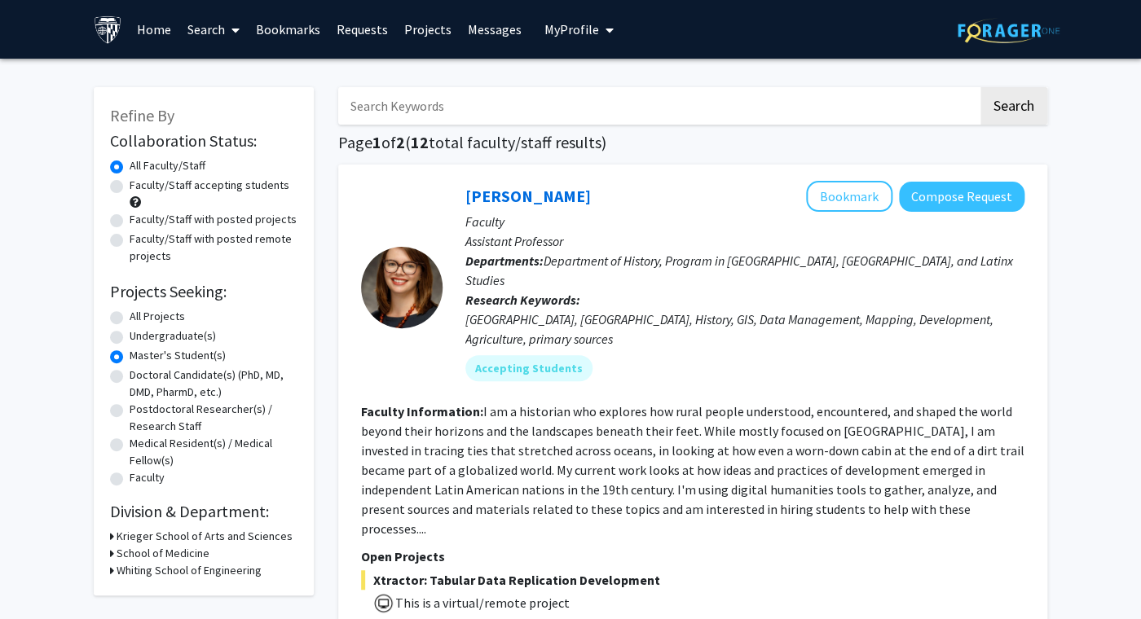
click at [427, 31] on link "Projects" at bounding box center [428, 29] width 64 height 57
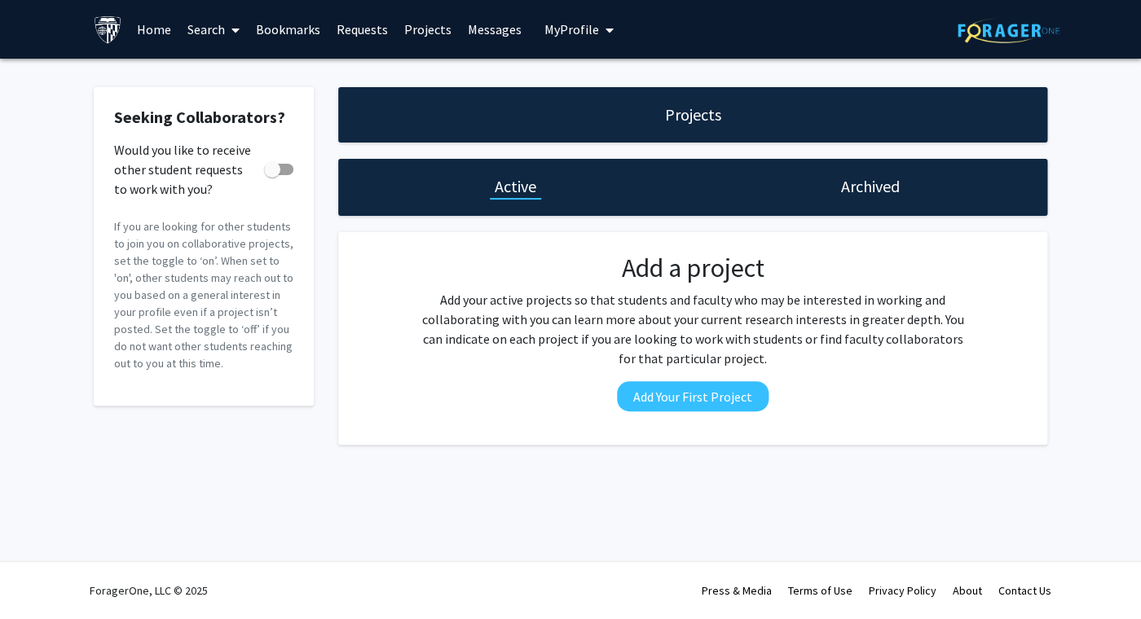
click at [721, 106] on div "Projects" at bounding box center [693, 114] width 66 height 23
click at [708, 117] on h1 "Projects" at bounding box center [693, 114] width 56 height 23
click at [153, 30] on link "Home" at bounding box center [154, 29] width 51 height 57
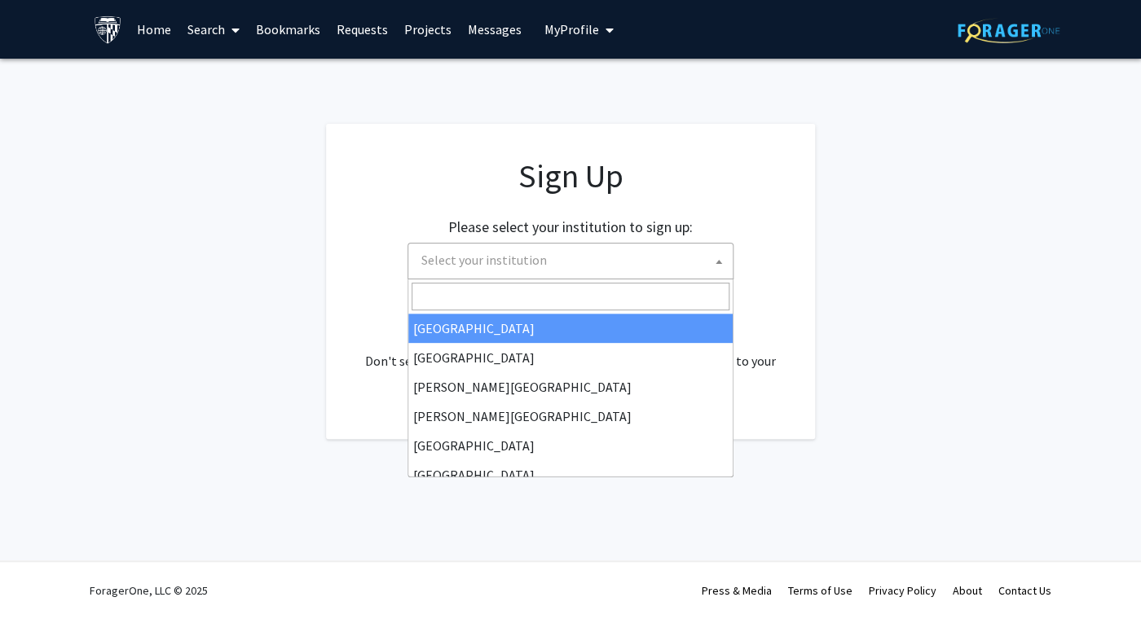
click at [513, 255] on span "Select your institution" at bounding box center [483, 260] width 125 height 16
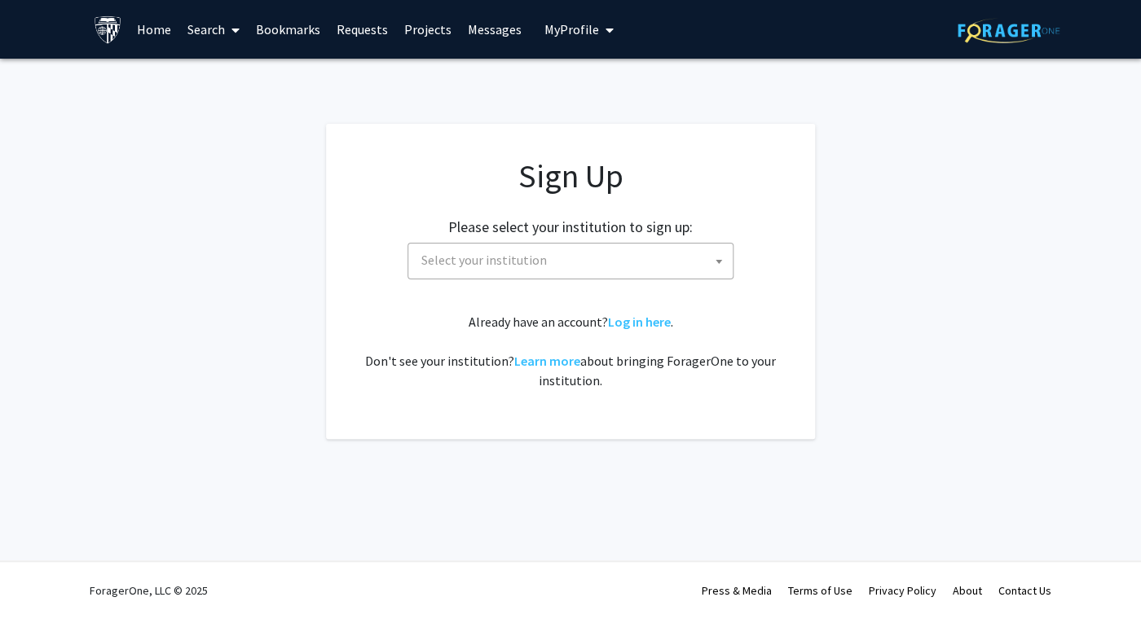
click at [553, 136] on fg-card "Sign Up Please select your institution to sign up: [GEOGRAPHIC_DATA] [GEOGRAPHI…" at bounding box center [570, 281] width 489 height 315
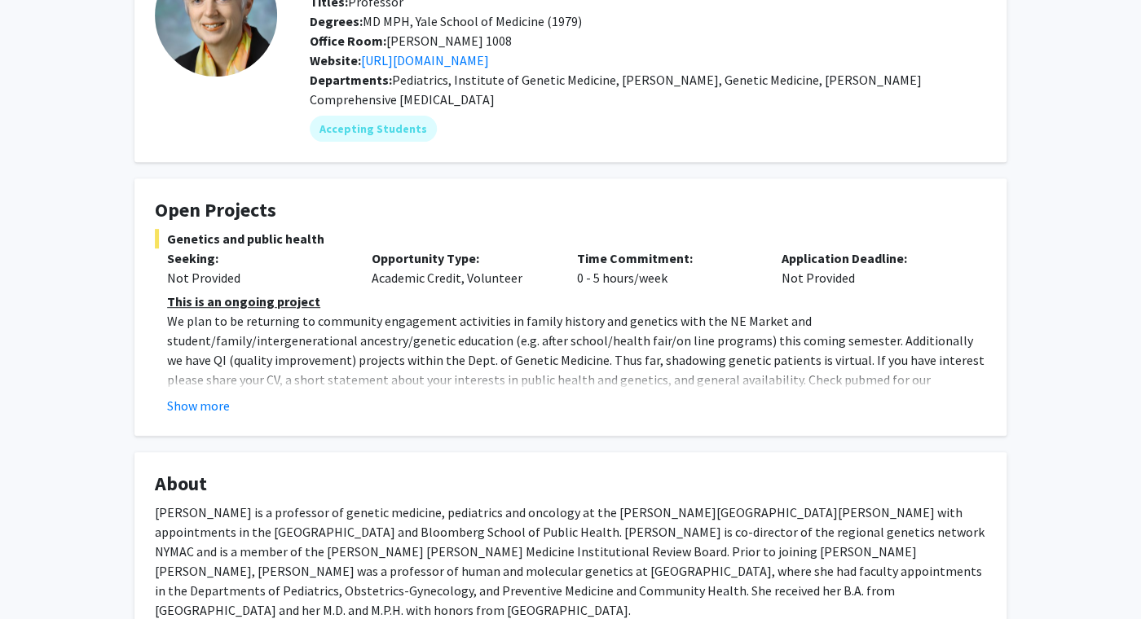
scroll to position [145, 0]
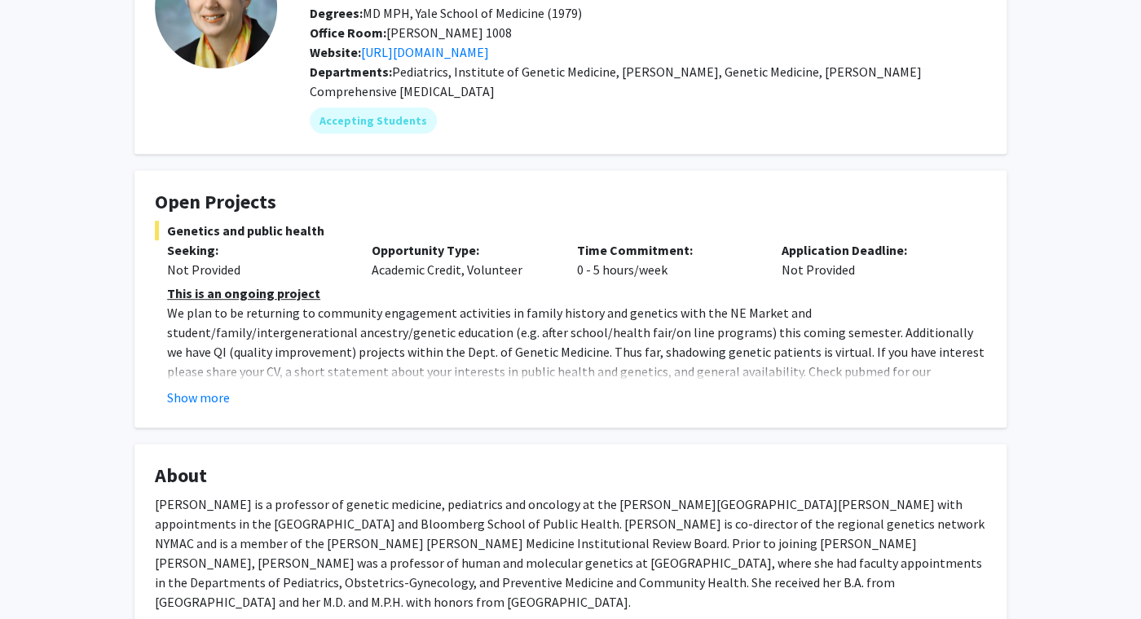
click at [200, 408] on fg-card "Open Projects Genetics and public health Seeking: Not Provided Opportunity Type…" at bounding box center [570, 298] width 872 height 257
click at [201, 397] on button "Show more" at bounding box center [198, 398] width 63 height 20
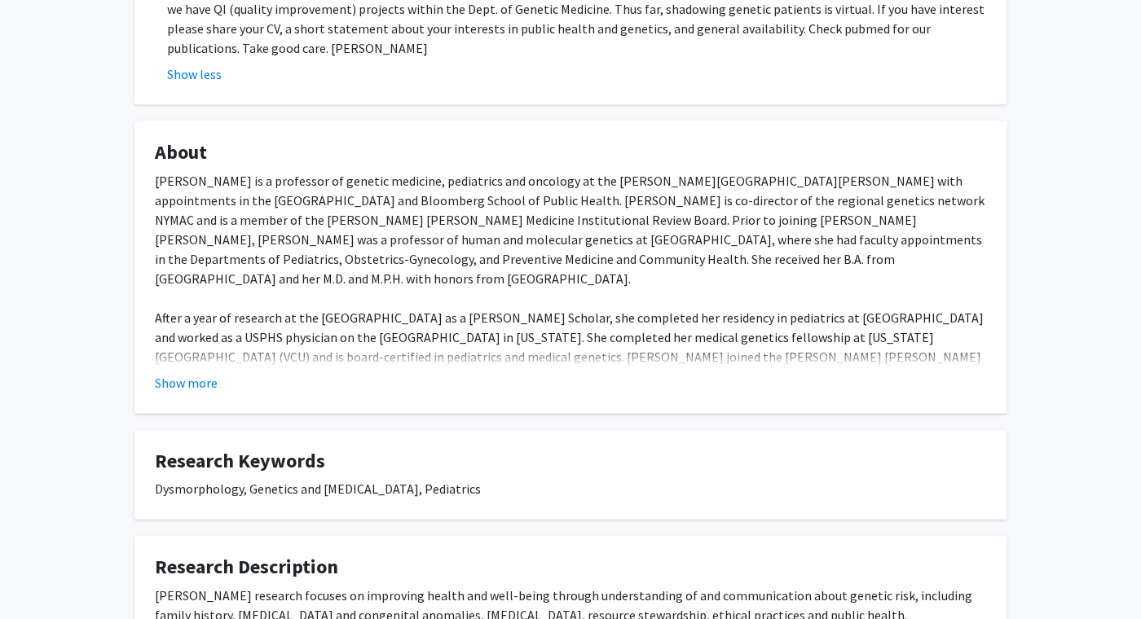
scroll to position [0, 0]
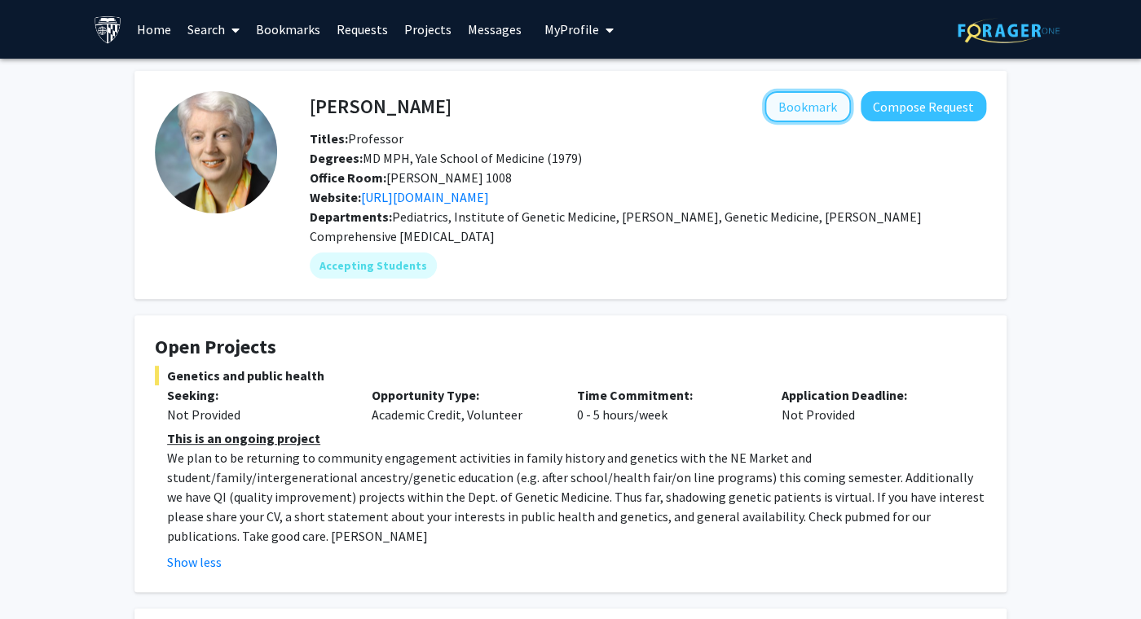
click at [796, 114] on button "Bookmark" at bounding box center [807, 106] width 86 height 31
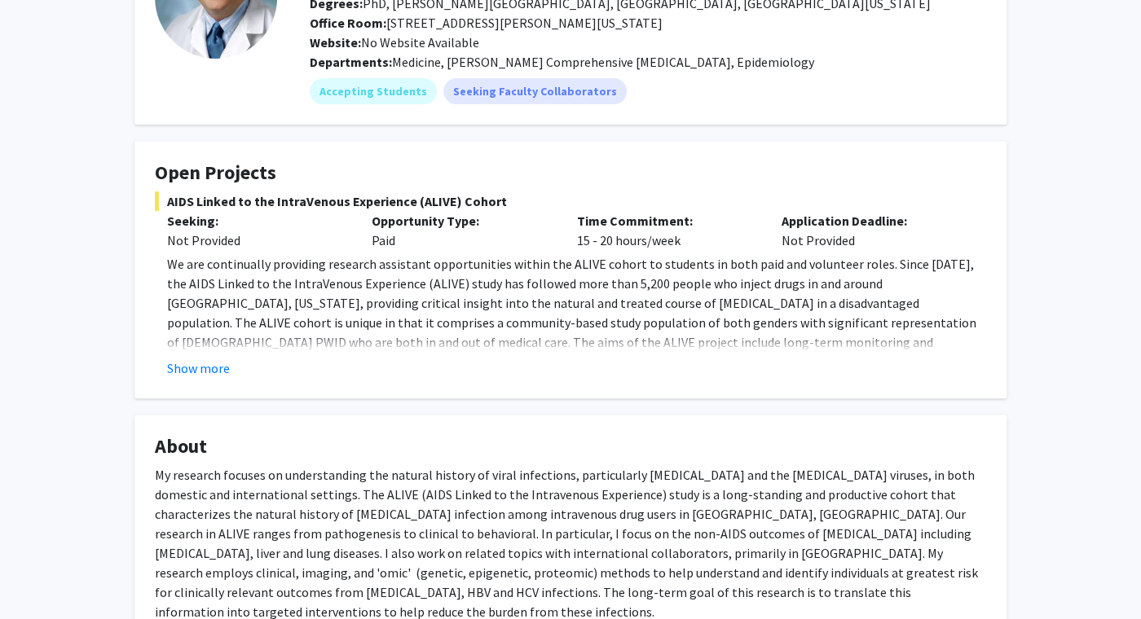
scroll to position [179, 0]
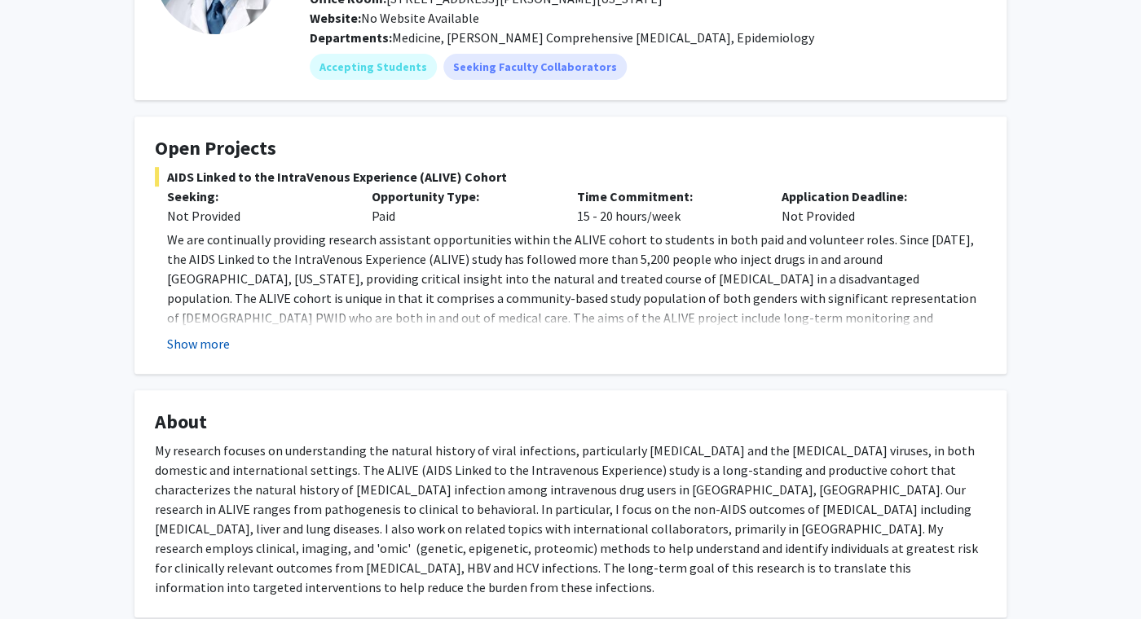
click at [205, 349] on button "Show more" at bounding box center [198, 344] width 63 height 20
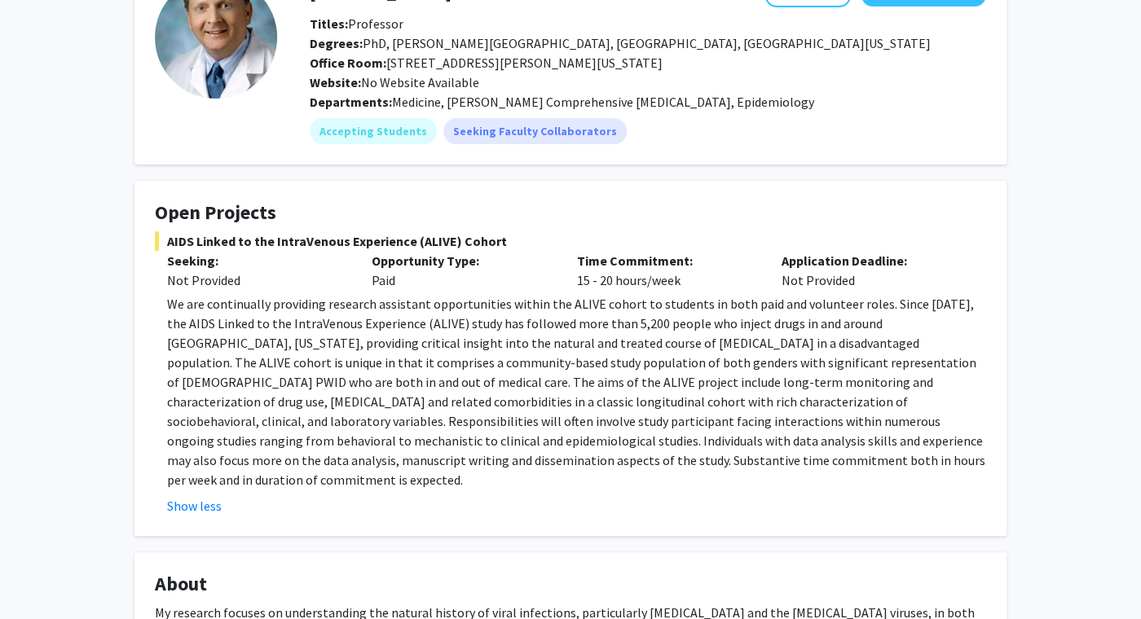
scroll to position [0, 0]
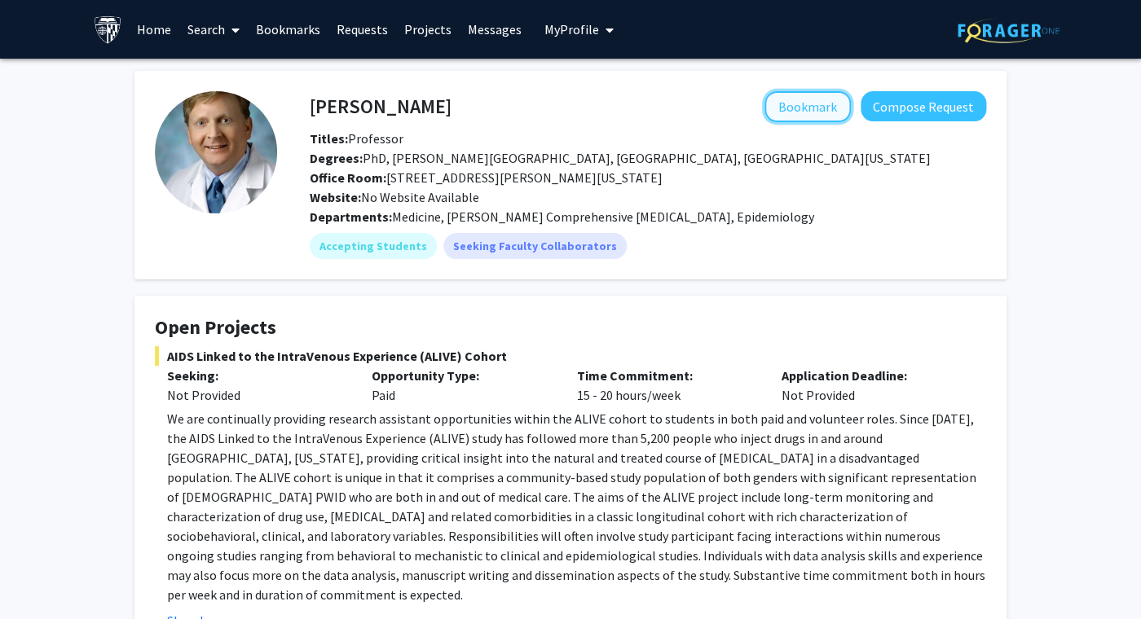
click at [807, 113] on button "Bookmark" at bounding box center [807, 106] width 86 height 31
click at [152, 28] on link "Home" at bounding box center [154, 29] width 51 height 57
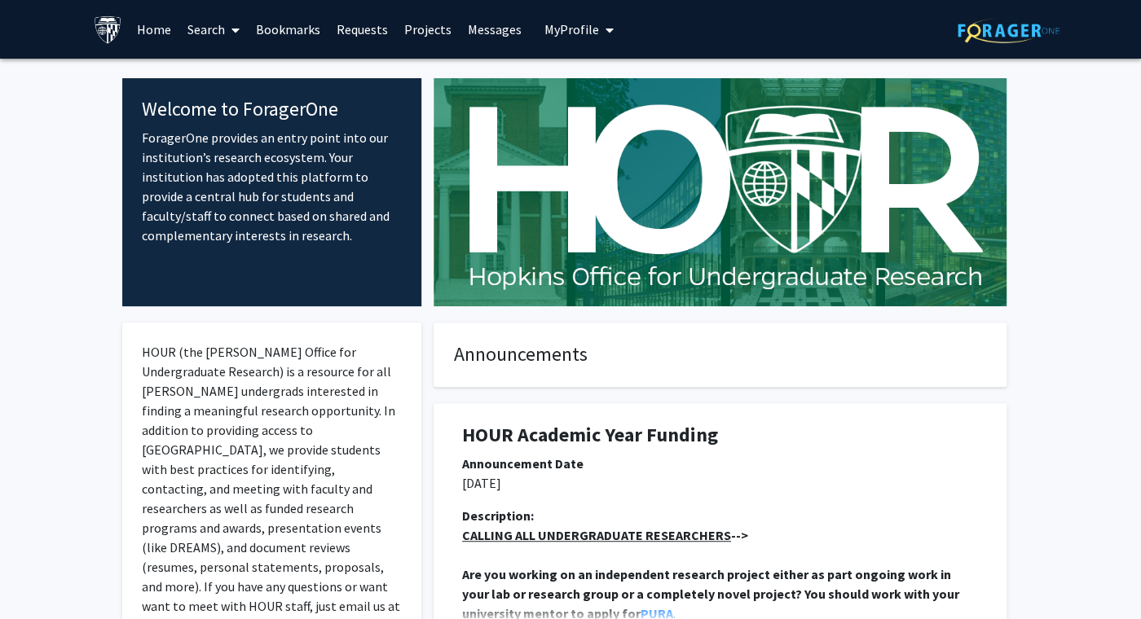
click at [215, 34] on link "Search" at bounding box center [213, 29] width 68 height 57
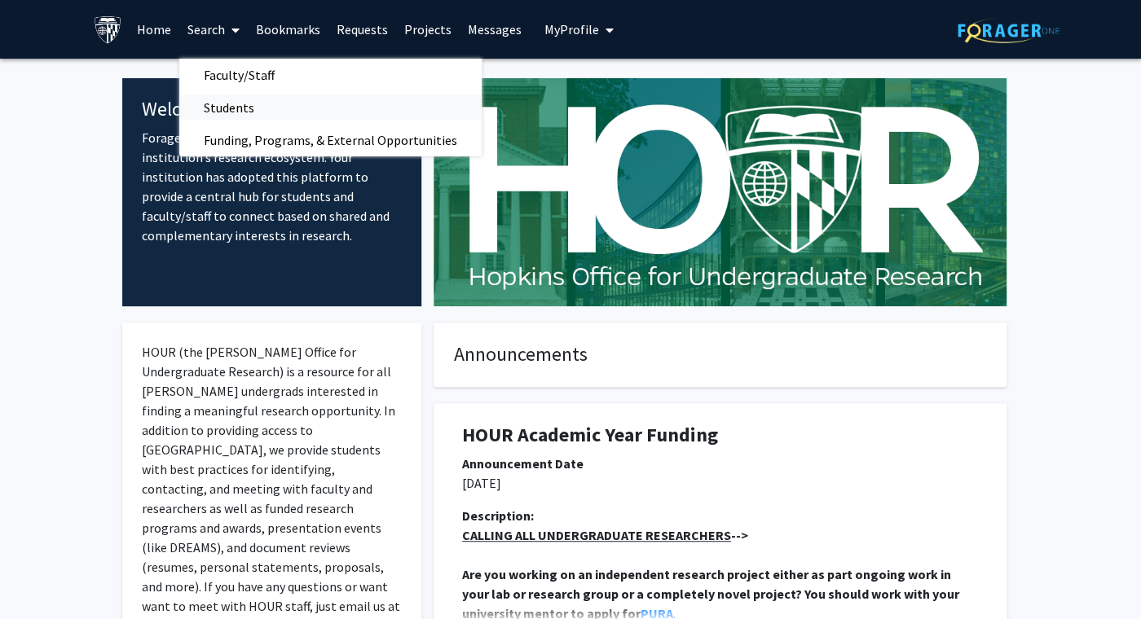
click at [249, 112] on span "Students" at bounding box center [228, 107] width 99 height 33
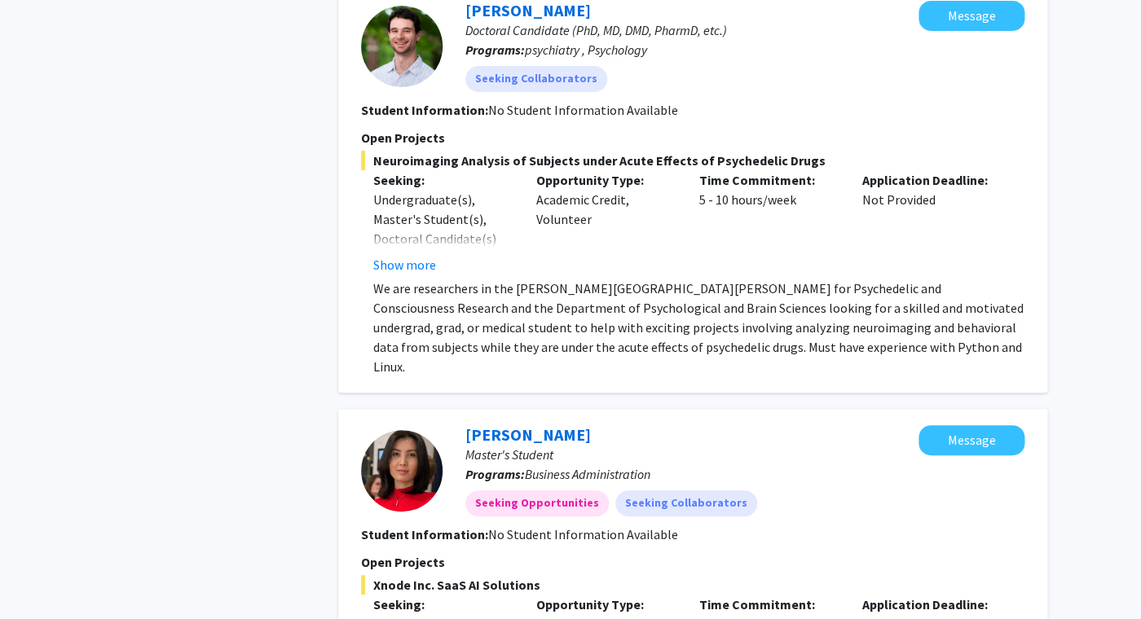
scroll to position [4644, 0]
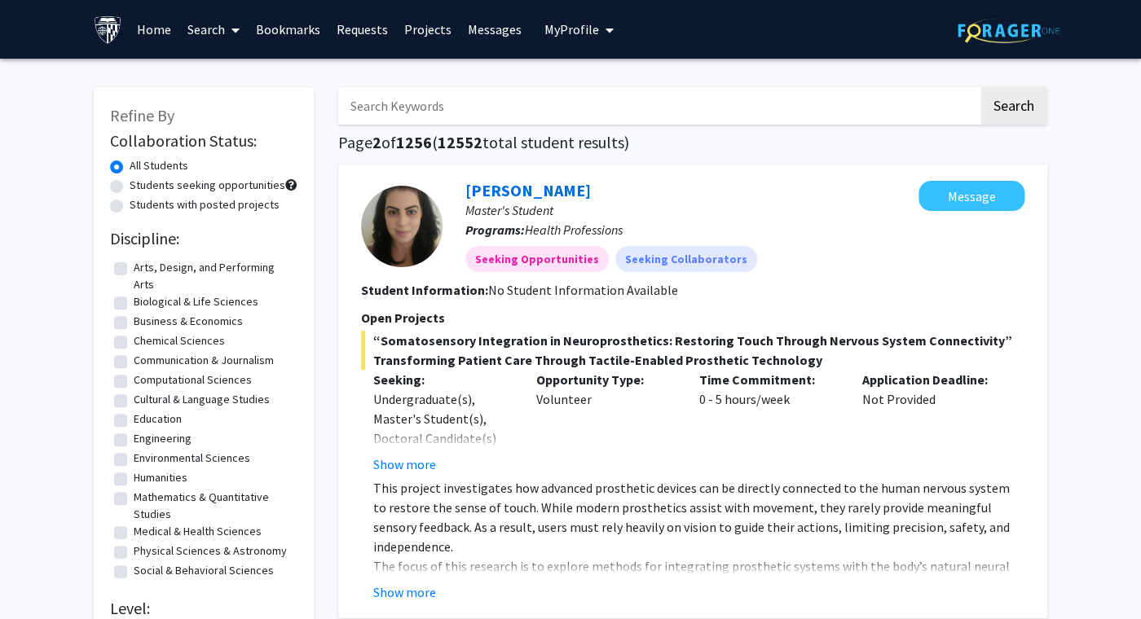
click at [224, 21] on link "Search" at bounding box center [213, 29] width 68 height 57
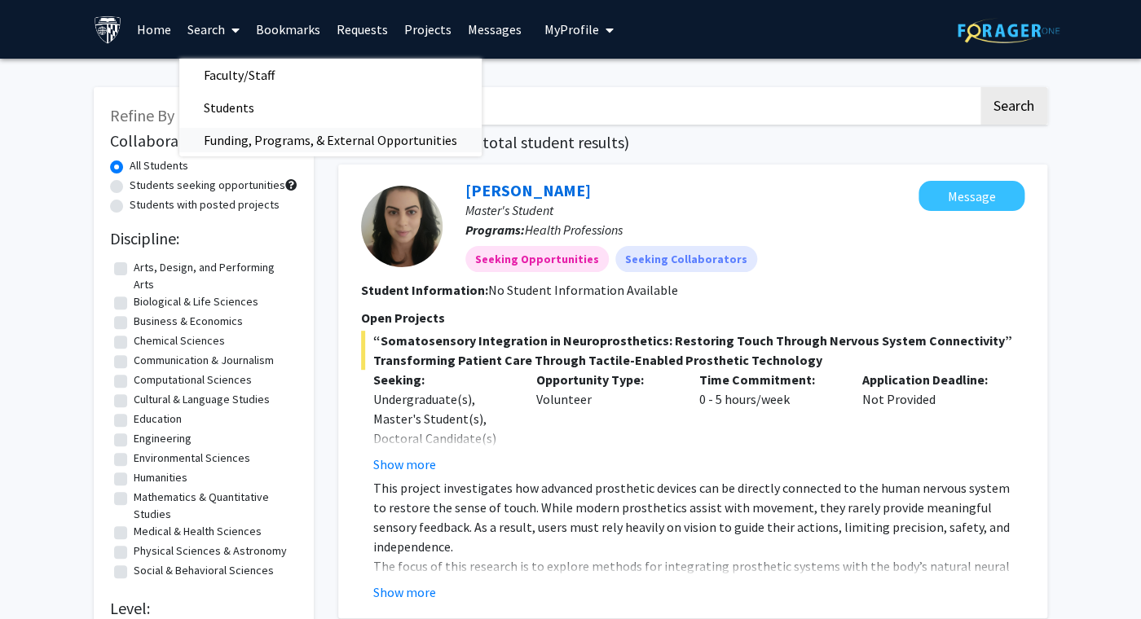
click at [261, 138] on span "Funding, Programs, & External Opportunities" at bounding box center [330, 140] width 302 height 33
